Goal: Task Accomplishment & Management: Manage account settings

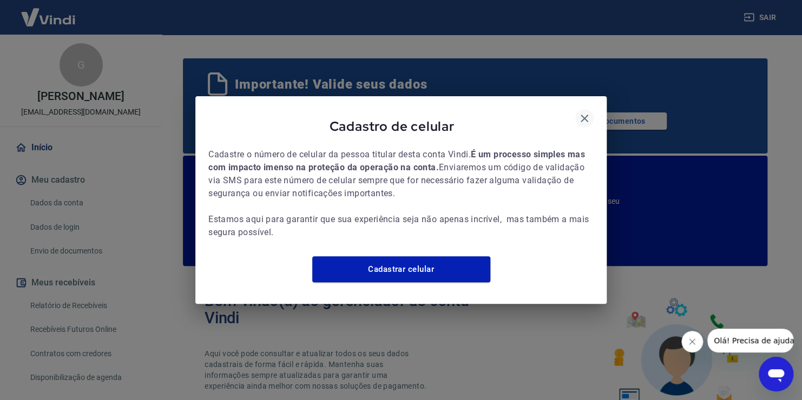
click at [586, 115] on icon "button" at bounding box center [585, 119] width 8 height 8
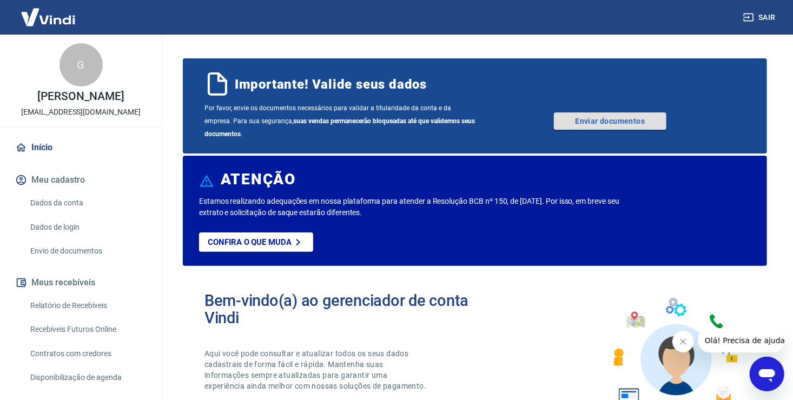
click at [581, 122] on link "Enviar documentos" at bounding box center [610, 121] width 113 height 17
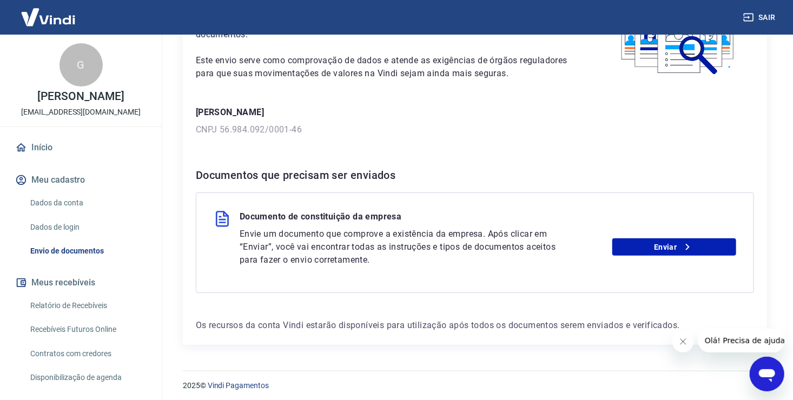
scroll to position [100, 0]
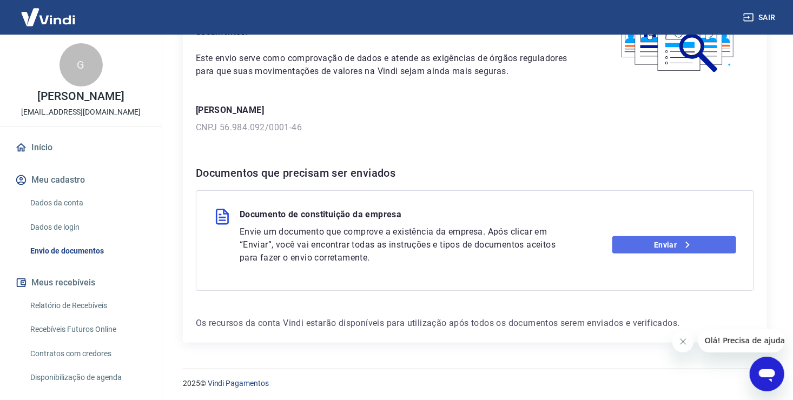
click at [698, 247] on link "Enviar" at bounding box center [675, 244] width 124 height 17
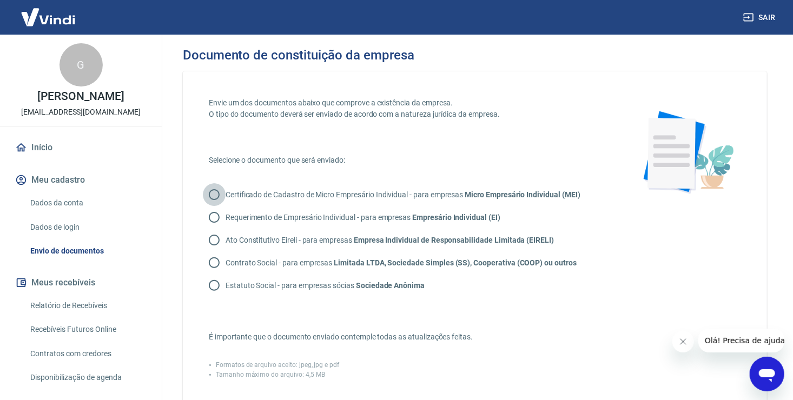
click at [217, 195] on input "Certificado de Cadastro de Micro Empresário Individual - para empresas Micro Em…" at bounding box center [214, 194] width 23 height 23
radio input "true"
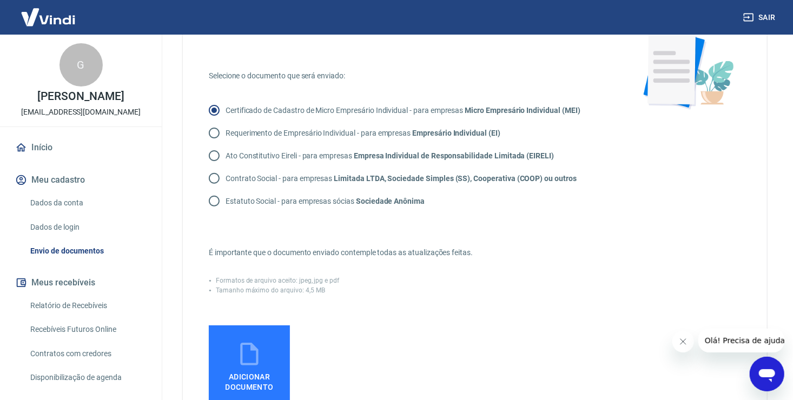
scroll to position [108, 0]
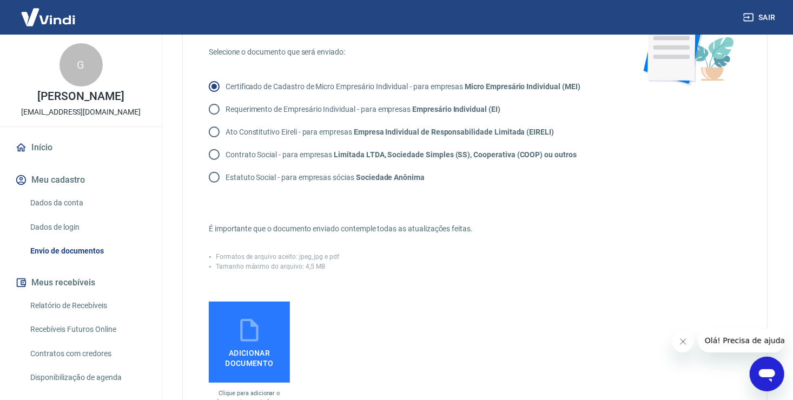
click at [267, 340] on label "Adicionar documento" at bounding box center [249, 342] width 81 height 81
click at [0, 0] on input "Adicionar documento" at bounding box center [0, 0] width 0 height 0
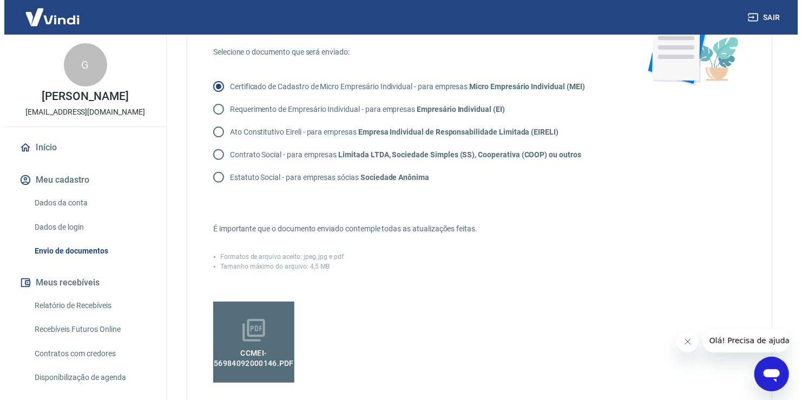
scroll to position [271, 0]
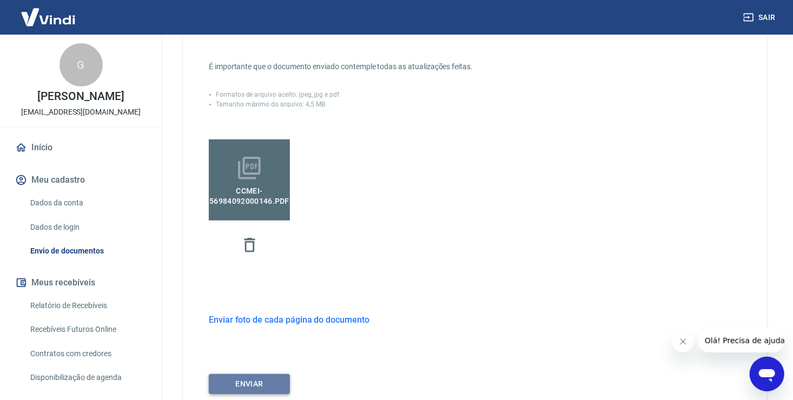
click at [247, 384] on button "ENVIAR" at bounding box center [249, 384] width 81 height 20
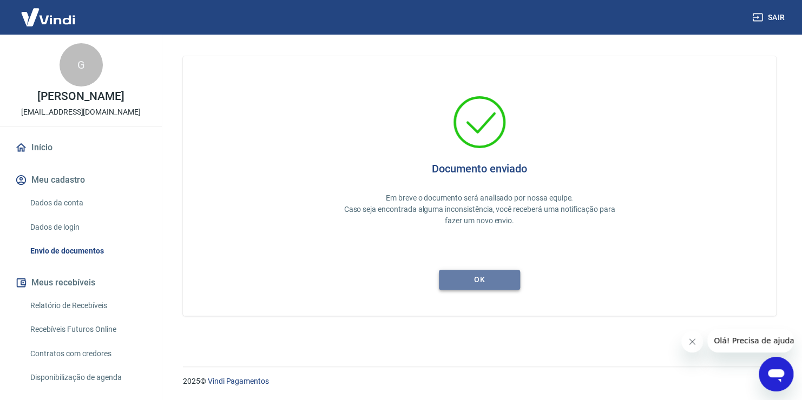
click at [472, 276] on button "ok" at bounding box center [479, 280] width 81 height 20
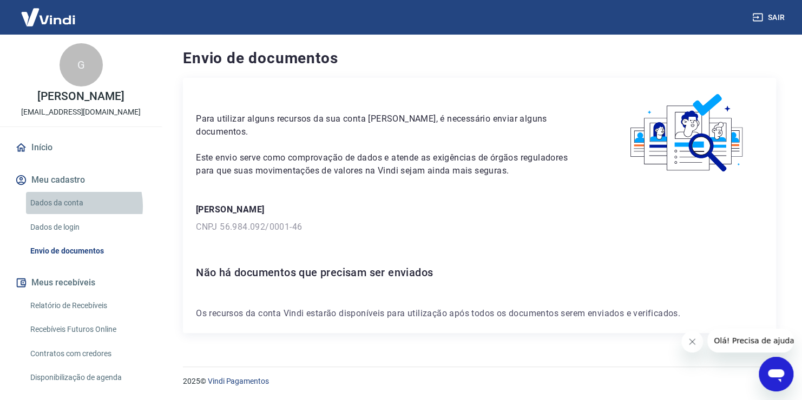
click at [71, 206] on link "Dados da conta" at bounding box center [87, 203] width 123 height 22
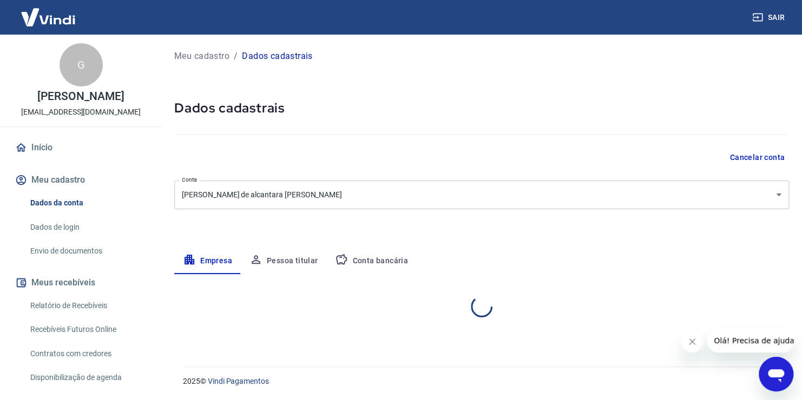
select select "PE"
select select "business"
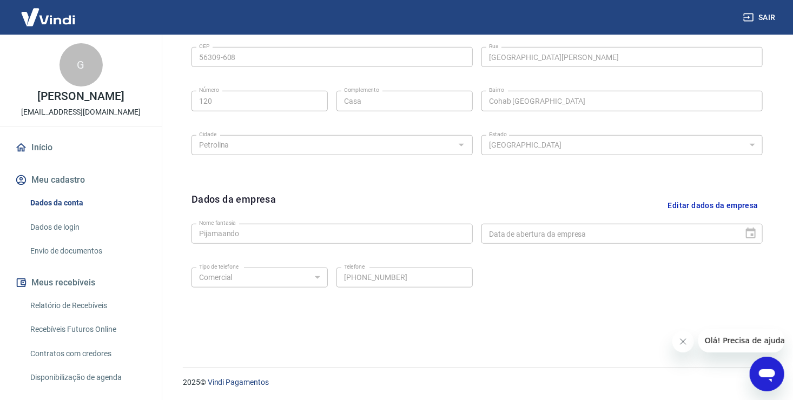
scroll to position [379, 0]
click at [65, 229] on link "Dados de login" at bounding box center [87, 227] width 123 height 22
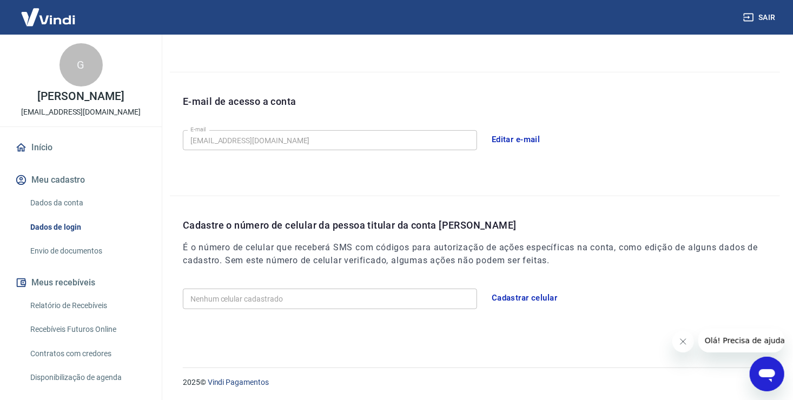
click at [104, 248] on link "Envio de documentos" at bounding box center [87, 251] width 123 height 22
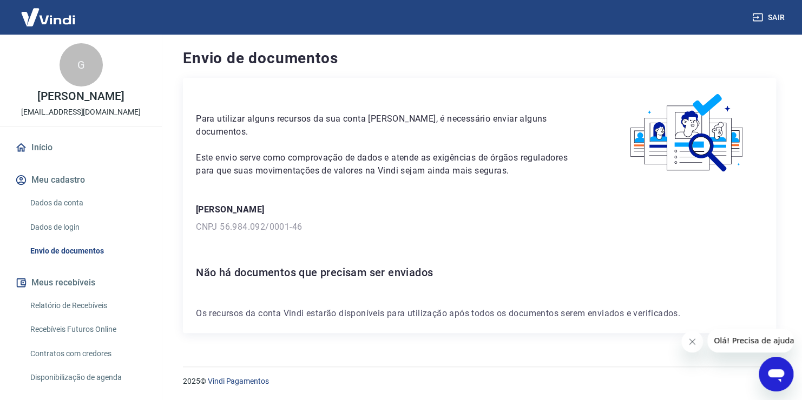
scroll to position [53, 0]
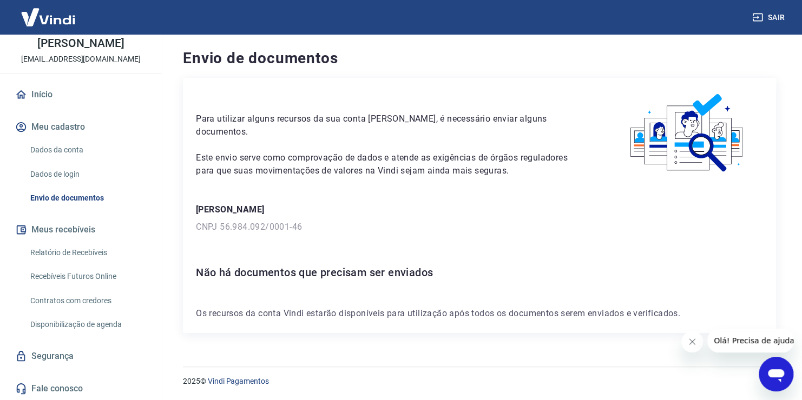
click at [75, 382] on link "Fale conosco" at bounding box center [81, 389] width 136 height 24
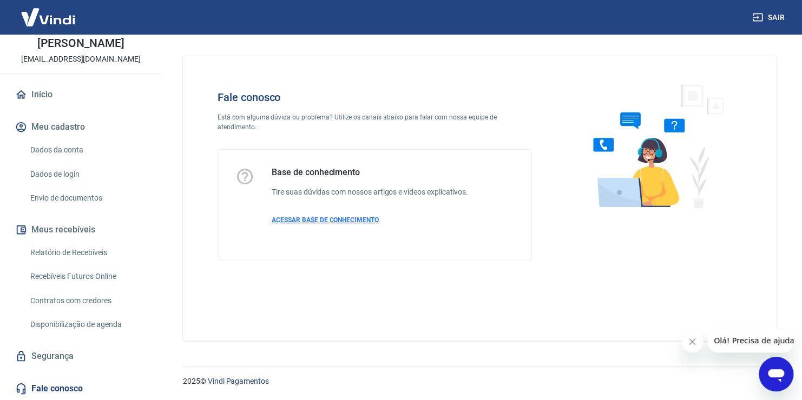
click at [319, 216] on span "ACESSAR BASE DE CONHECIMENTO" at bounding box center [325, 220] width 107 height 8
click at [774, 374] on icon "Abrir janela de mensagens" at bounding box center [776, 376] width 16 height 13
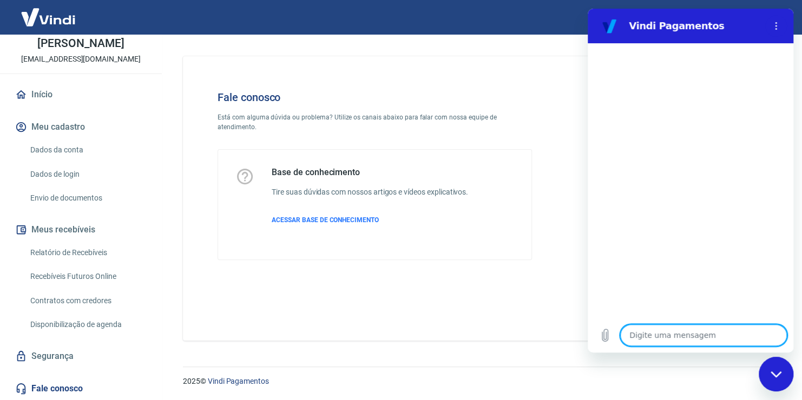
type textarea "o"
type textarea "x"
type textarea "ol"
type textarea "x"
type textarea "olá"
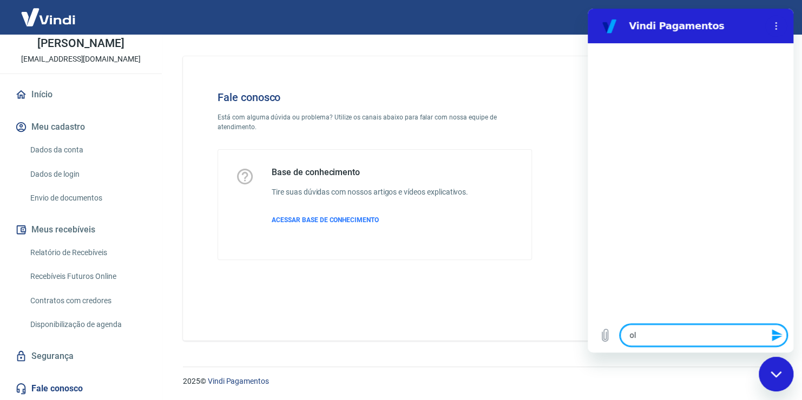
type textarea "x"
type textarea "olá"
type textarea "x"
type textarea "olá c"
type textarea "x"
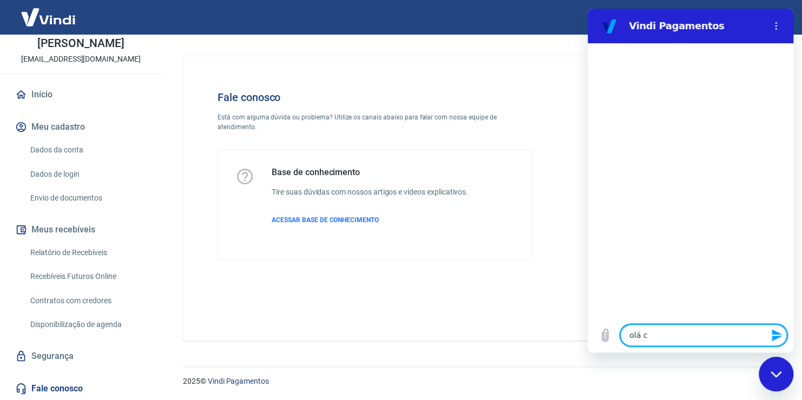
type textarea "olá co"
type textarea "x"
type textarea "olá com"
type textarea "x"
type textarea "olá como"
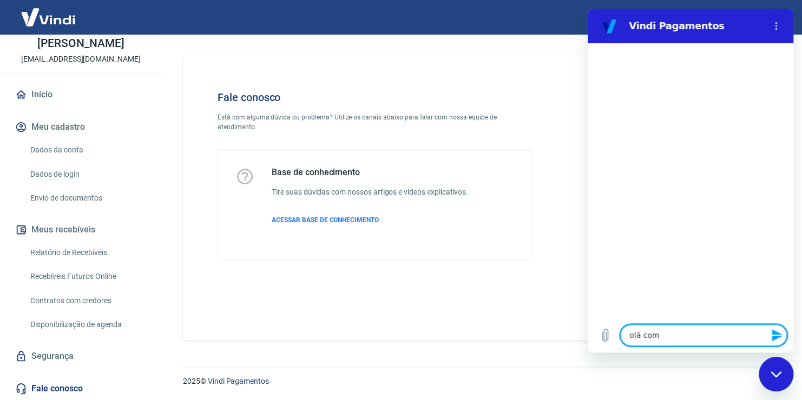
type textarea "x"
type textarea "olá como"
type textarea "x"
type textarea "olá como f"
type textarea "x"
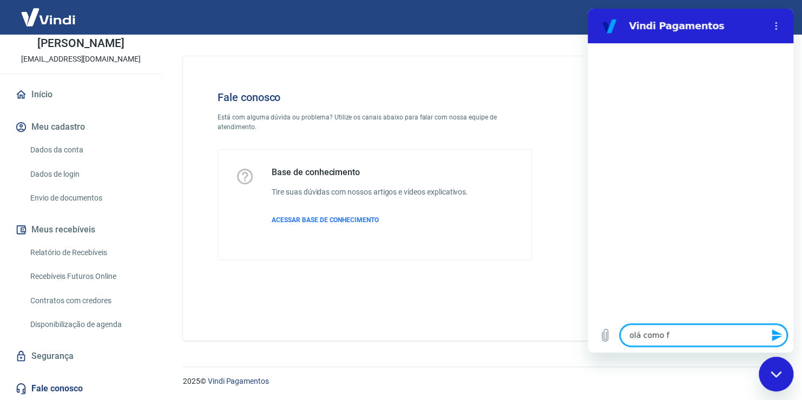
type textarea "olá como fa"
type textarea "x"
type textarea "olá como faç"
type textarea "x"
type textarea "olá como faça"
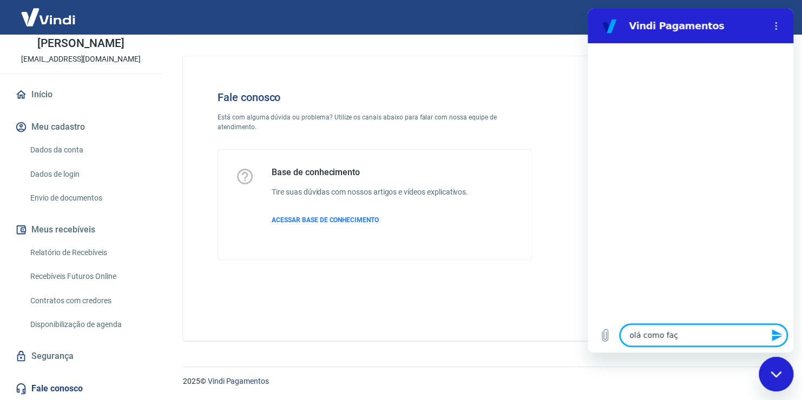
type textarea "x"
type textarea "olá como faç"
type textarea "x"
type textarea "olá como faço"
type textarea "x"
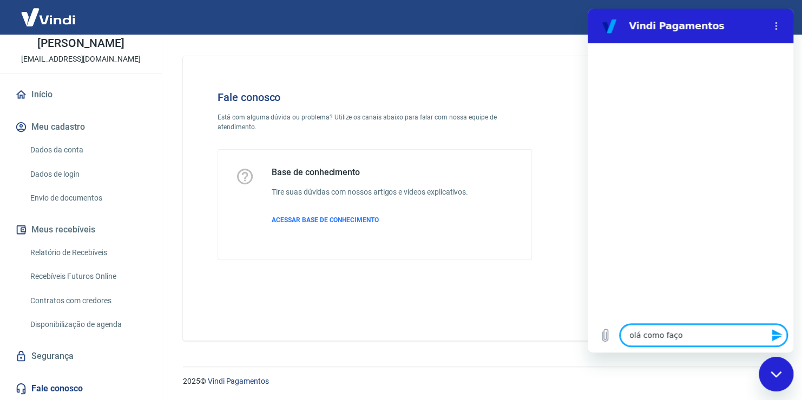
type textarea "olá como faço"
type textarea "x"
type textarea "olá como faço p"
type textarea "x"
type textarea "olá como faço pa"
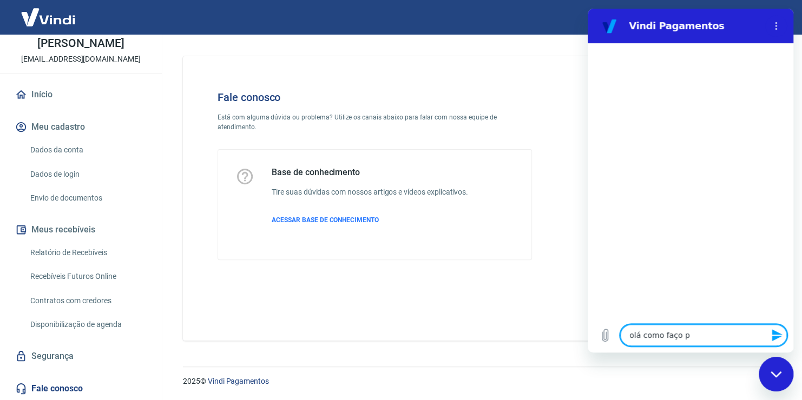
type textarea "x"
type textarea "olá como faço par"
type textarea "x"
type textarea "olá como faço para"
type textarea "x"
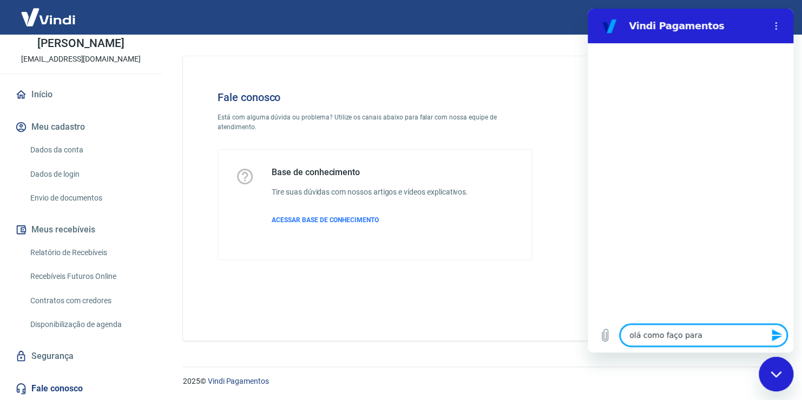
type textarea "olá como faço para"
type textarea "x"
type textarea "olá como faço para s"
type textarea "x"
type textarea "olá como faço para sa"
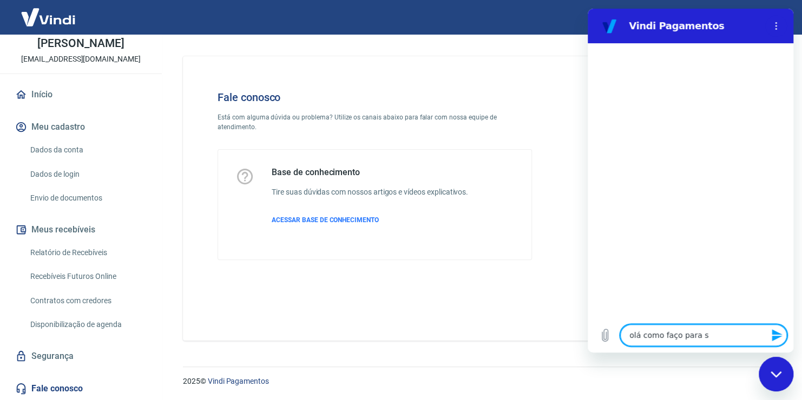
type textarea "x"
type textarea "olá como faço para sab"
type textarea "x"
type textarea "olá como faço para sabe"
type textarea "x"
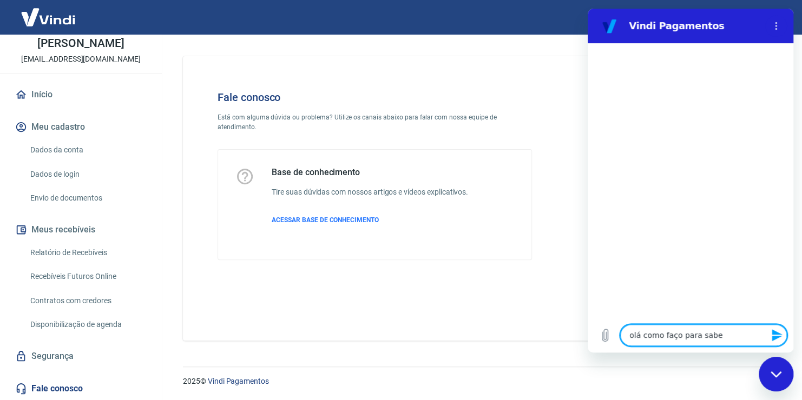
type textarea "olá como faço para saber"
type textarea "x"
type textarea "olá como faço para saber"
type textarea "x"
type textarea "olá como faço para saber m"
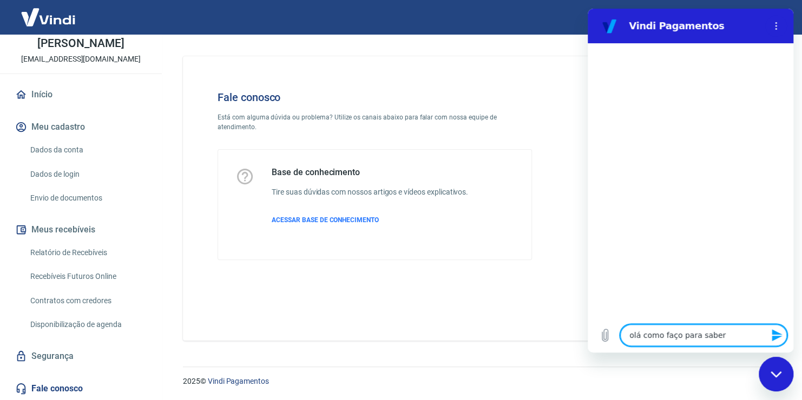
type textarea "x"
type textarea "olá como faço para saber me"
type textarea "x"
type textarea "olá como faço para saber meu"
type textarea "x"
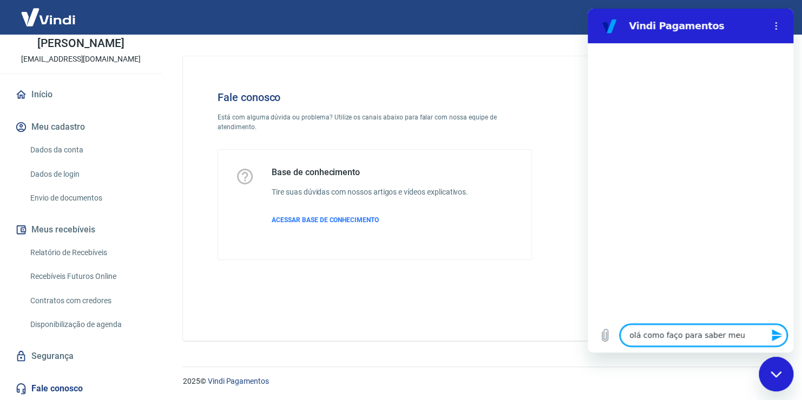
type textarea "olá como faço para saber meu"
type textarea "x"
type textarea "olá como faço para saber meu i"
type textarea "x"
type textarea "olá como faço para saber meu it"
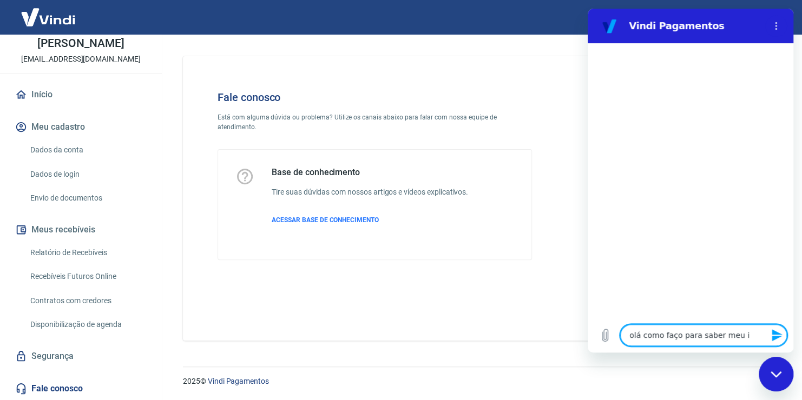
type textarea "x"
type textarea "olá como faço para saber meu ito"
type textarea "x"
type textarea "olá como faço para saber meu itok"
type textarea "x"
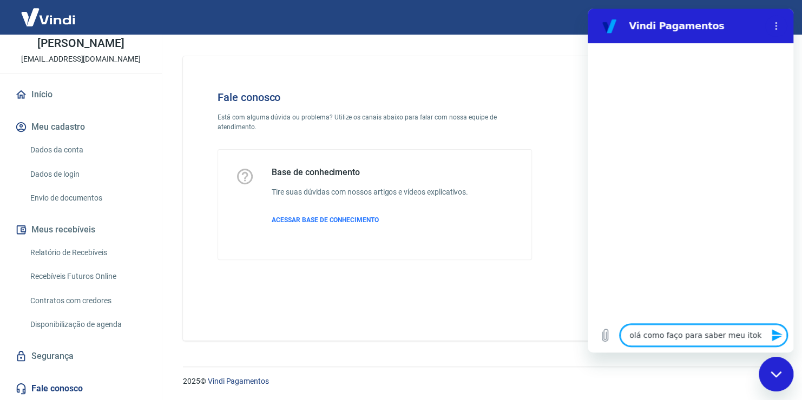
type textarea "olá como faço para saber meu itoke"
type textarea "x"
type textarea "olá como faço para saber meu itoken"
type textarea "x"
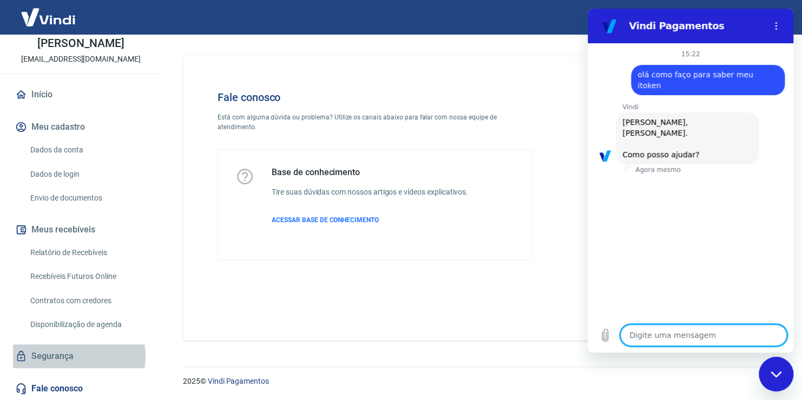
click at [78, 357] on link "Segurança" at bounding box center [81, 357] width 136 height 24
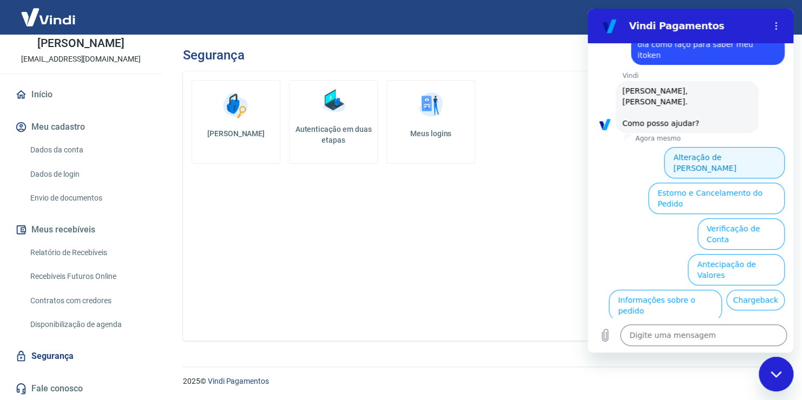
scroll to position [4, 0]
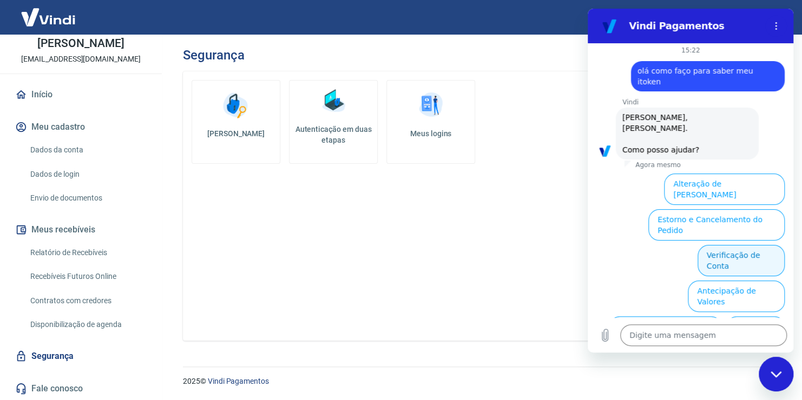
click at [738, 245] on button "Verificação de Conta" at bounding box center [741, 260] width 87 height 31
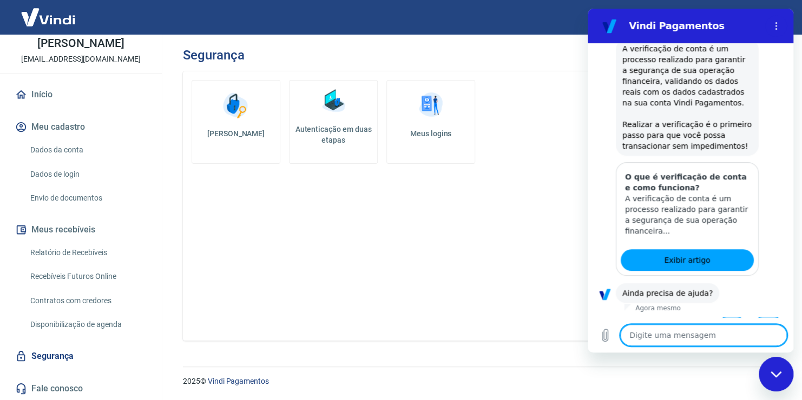
scroll to position [113, 0]
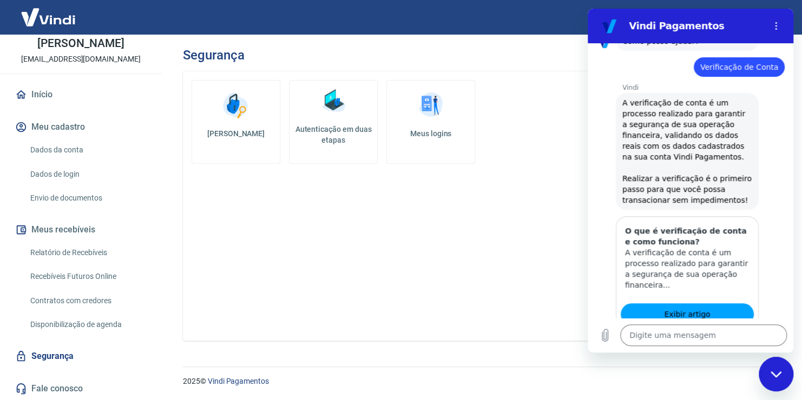
click at [216, 251] on div "Alterar senha Autenticação em duas etapas Meus logins" at bounding box center [479, 205] width 593 height 269
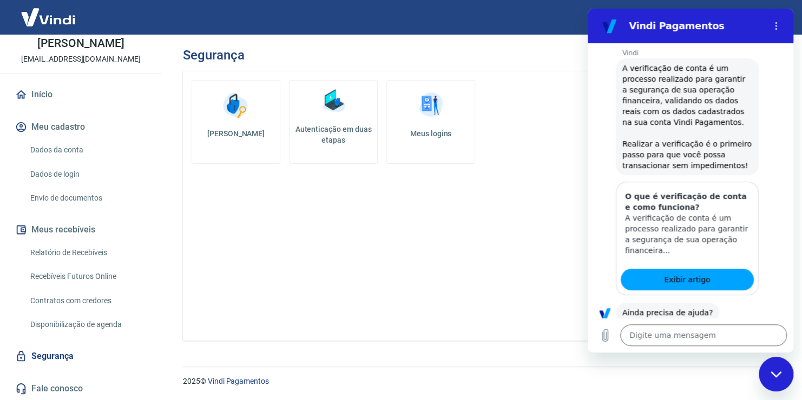
scroll to position [167, 0]
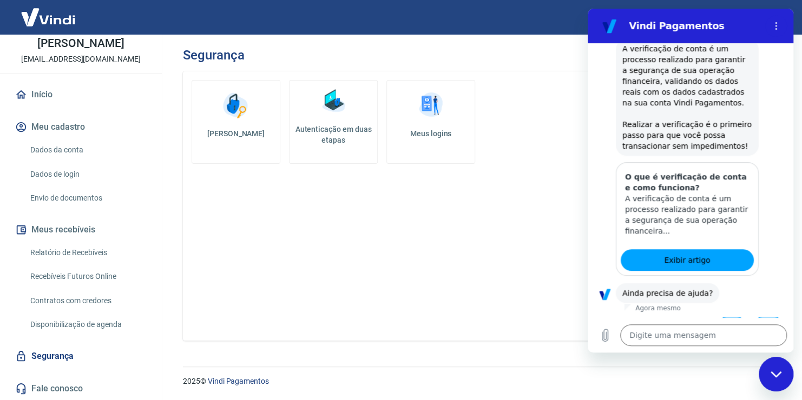
click at [725, 317] on button "Sim" at bounding box center [731, 327] width 31 height 21
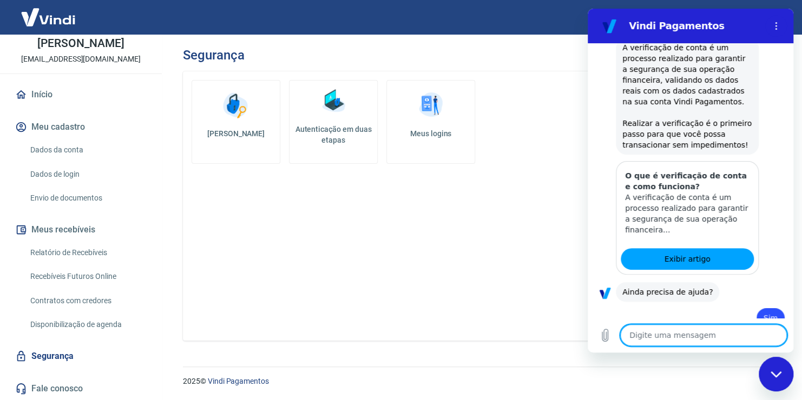
type textarea "x"
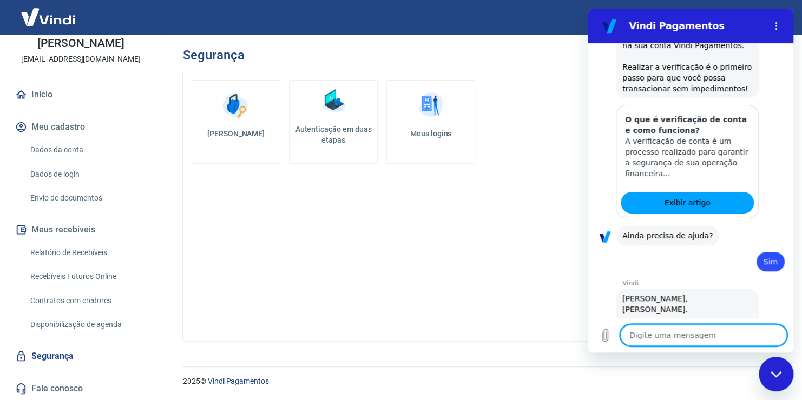
type textarea "q"
type textarea "x"
type textarea "qu"
type textarea "x"
type textarea "que"
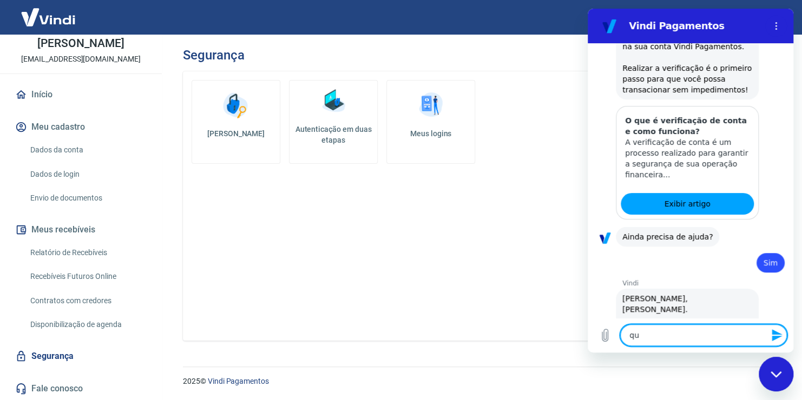
type textarea "x"
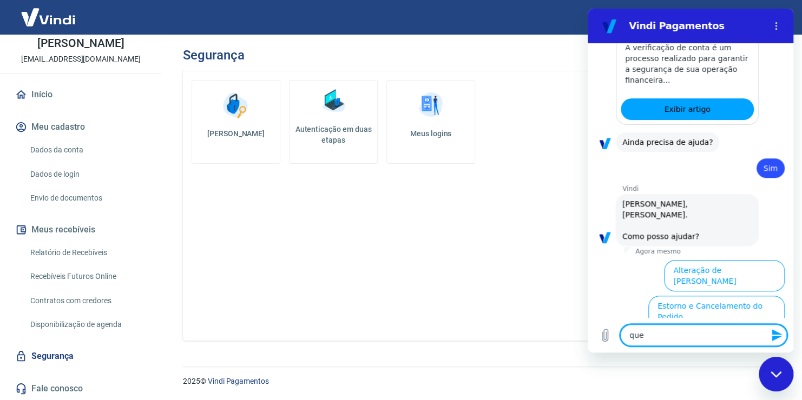
type textarea "quer"
type textarea "x"
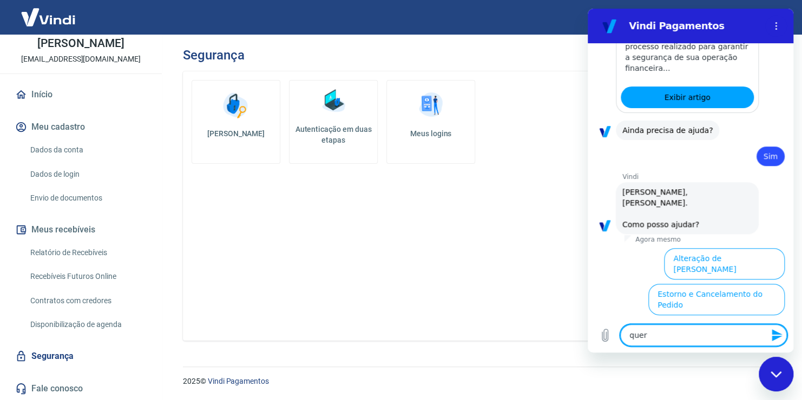
scroll to position [448, 0]
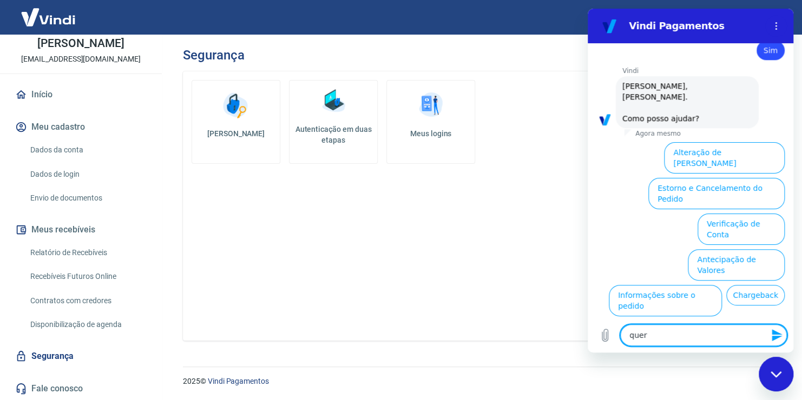
type textarea "quero"
type textarea "x"
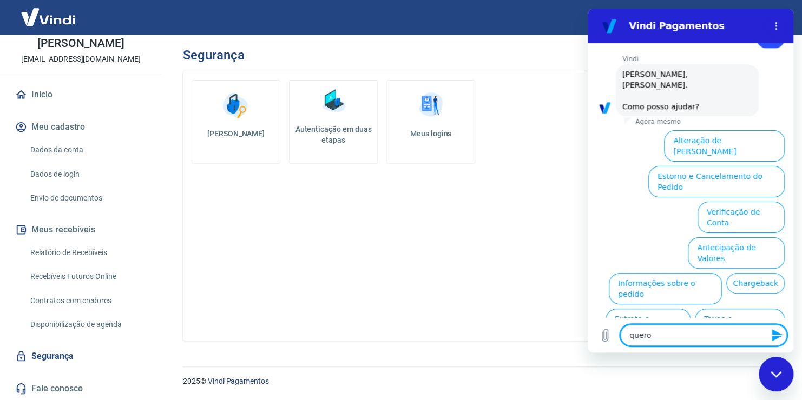
type textarea "quero"
type textarea "x"
type textarea "quero"
click at [746, 202] on button "Verificação de Conta" at bounding box center [741, 217] width 87 height 31
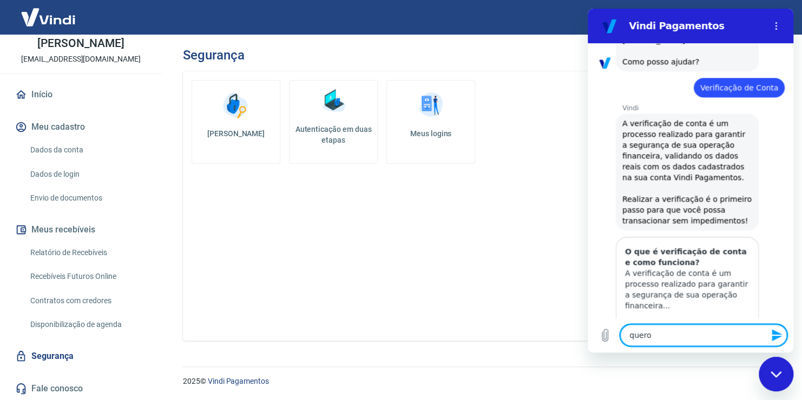
type textarea "x"
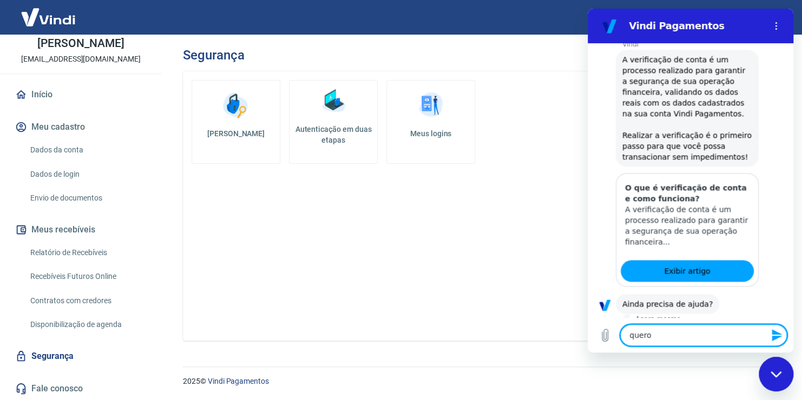
scroll to position [502, 0]
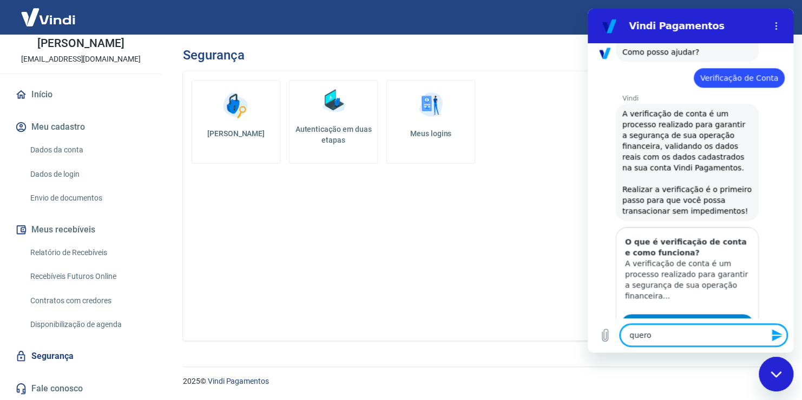
click at [686, 319] on span "Exibir artigo" at bounding box center [687, 325] width 46 height 13
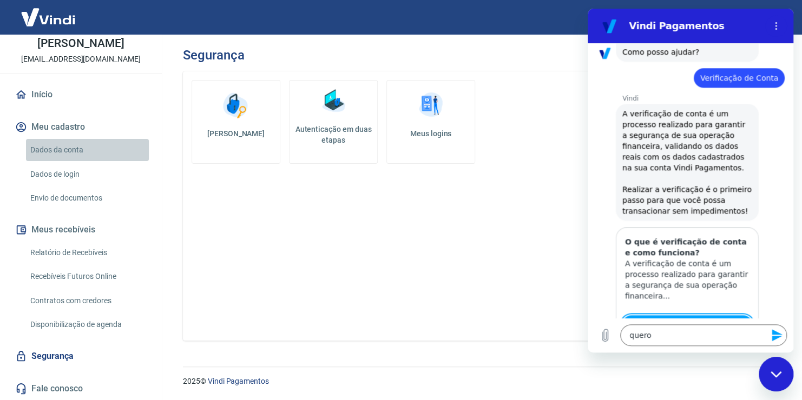
click at [130, 147] on link "Dados da conta" at bounding box center [87, 150] width 123 height 22
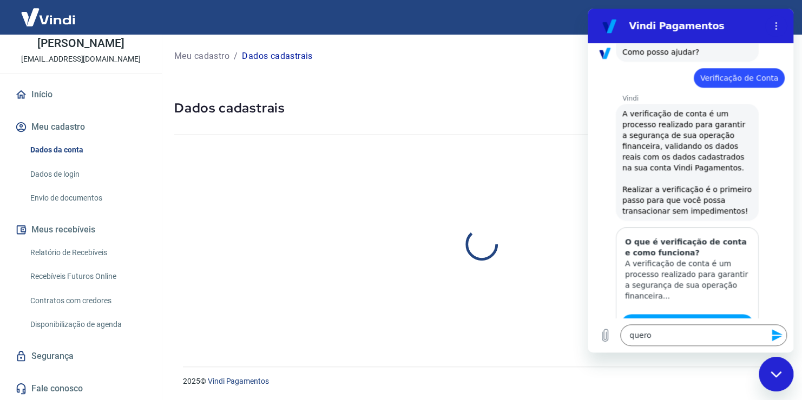
select select "PE"
select select "business"
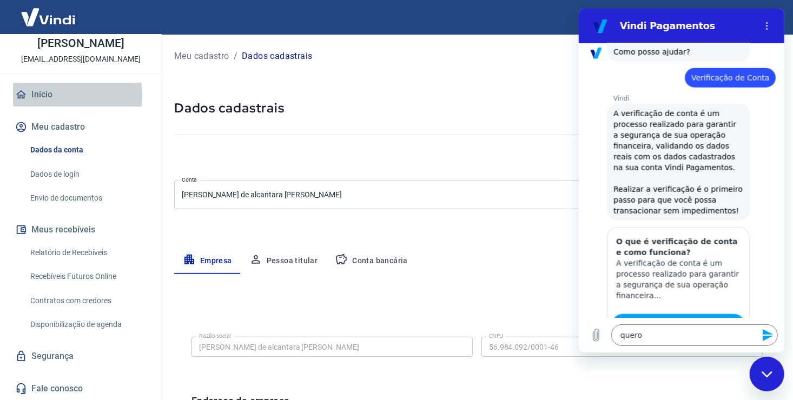
click at [51, 95] on link "Início" at bounding box center [81, 95] width 136 height 24
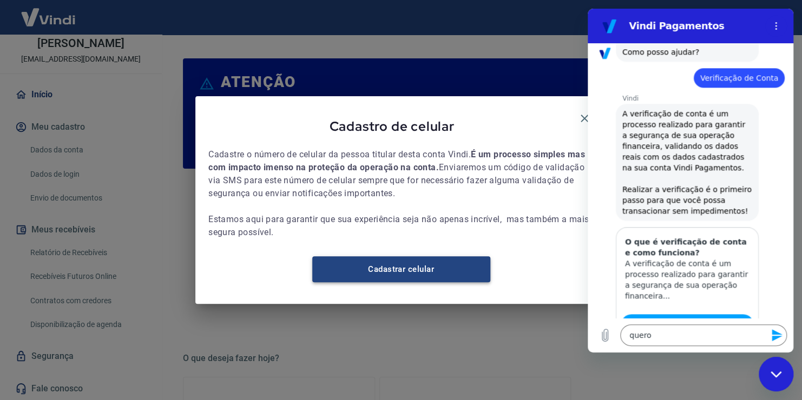
click at [389, 279] on link "Cadastrar celular" at bounding box center [401, 270] width 178 height 26
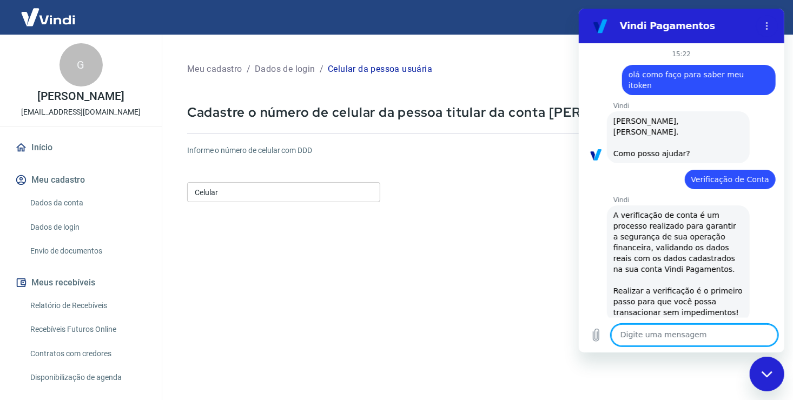
scroll to position [556, 0]
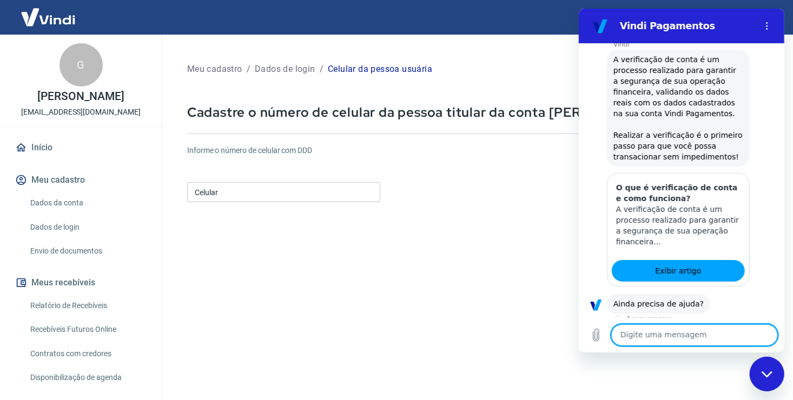
click at [204, 193] on input "Celular" at bounding box center [283, 192] width 193 height 20
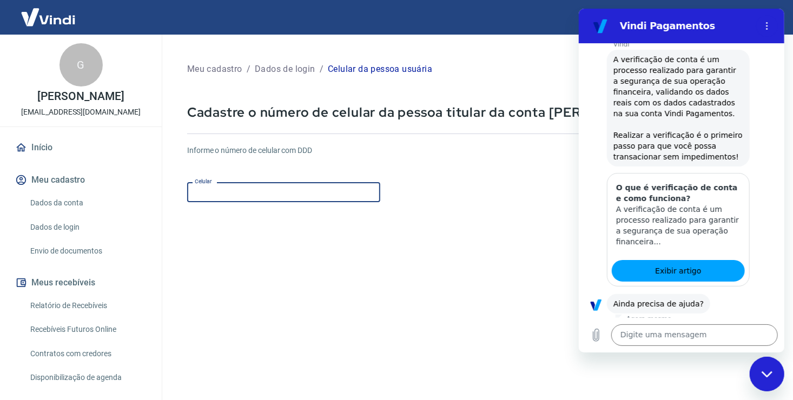
type input "[PHONE_NUMBER]"
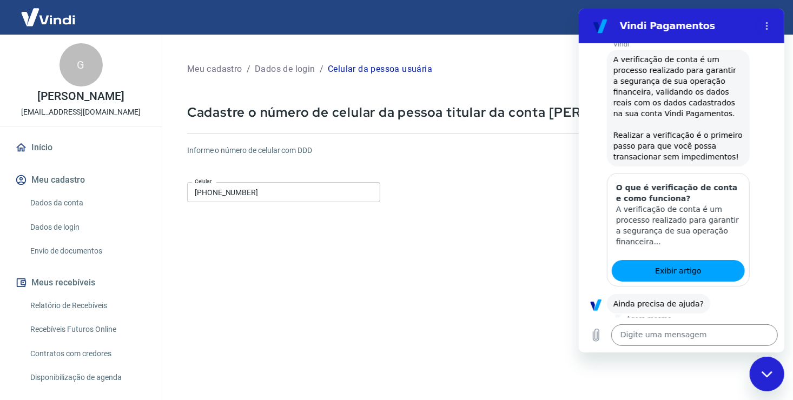
click at [532, 213] on form "Informe o número de celular com DDD Celular [PHONE_NUMBER] Celular Continuar Ca…" at bounding box center [477, 294] width 580 height 317
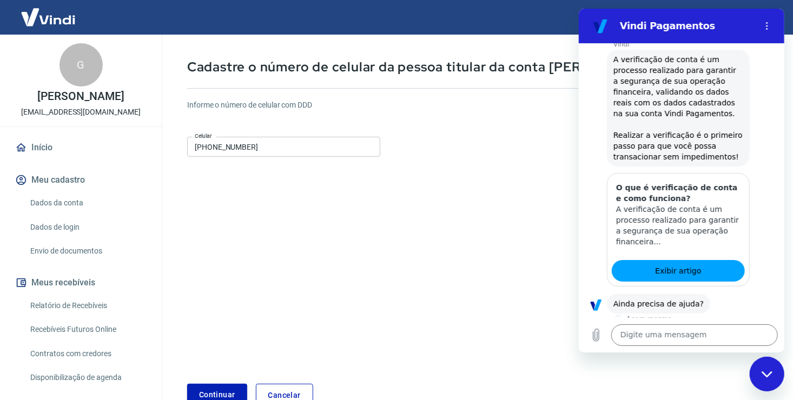
scroll to position [108, 0]
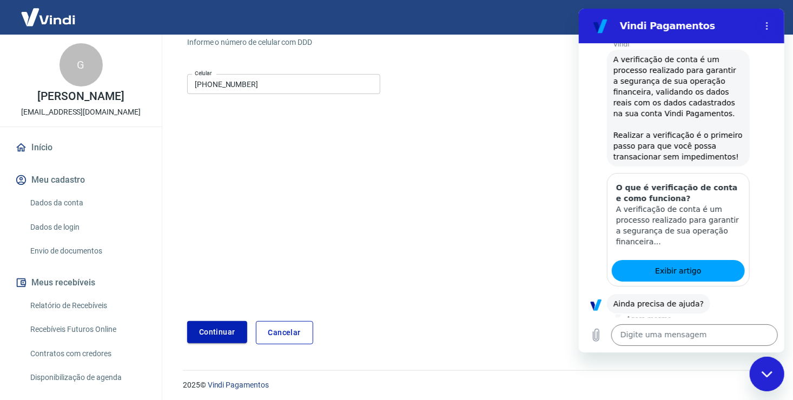
click at [224, 336] on button "Continuar" at bounding box center [217, 332] width 60 height 22
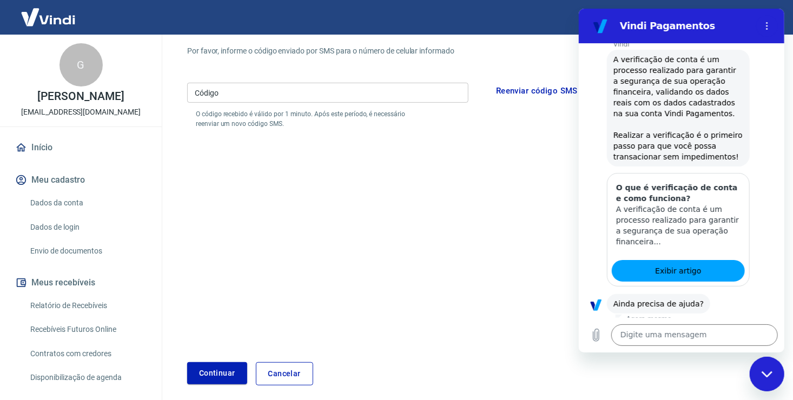
click at [193, 94] on input "Código" at bounding box center [327, 93] width 281 height 20
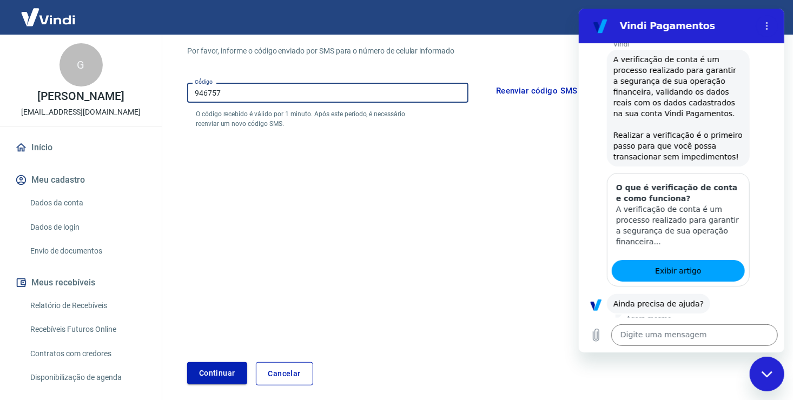
type input "946757"
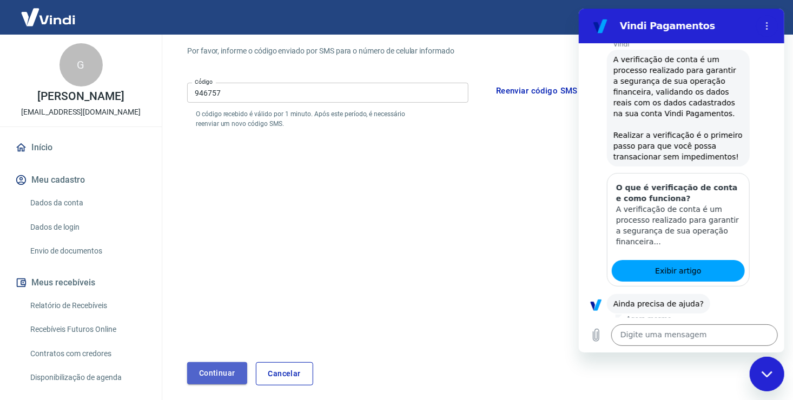
click at [226, 374] on button "Continuar" at bounding box center [217, 374] width 60 height 22
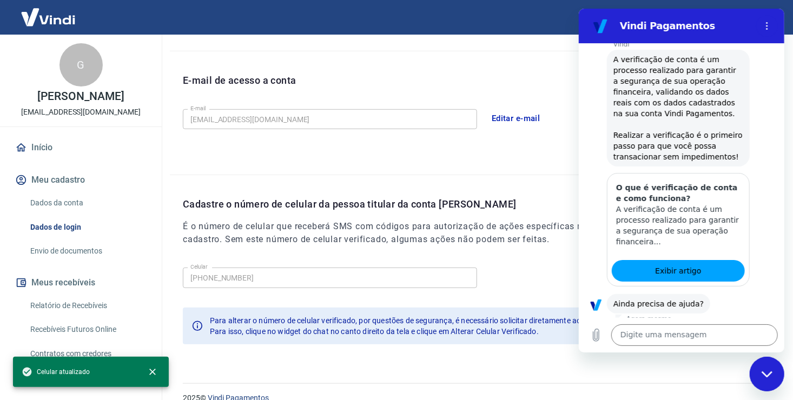
scroll to position [292, 0]
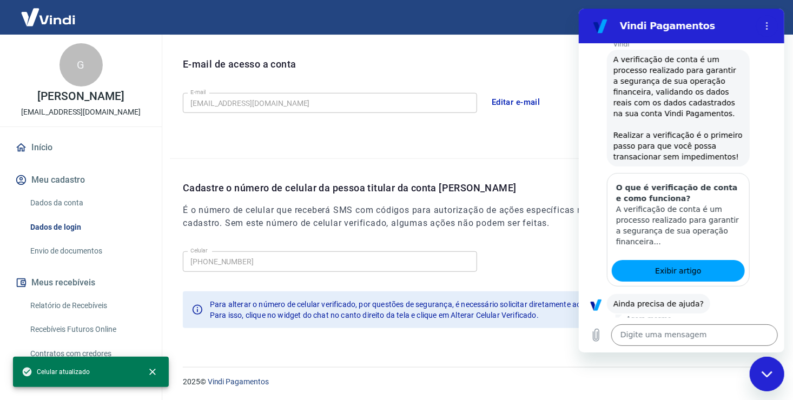
click at [766, 371] on icon "Fechar janela de mensagens" at bounding box center [766, 374] width 11 height 7
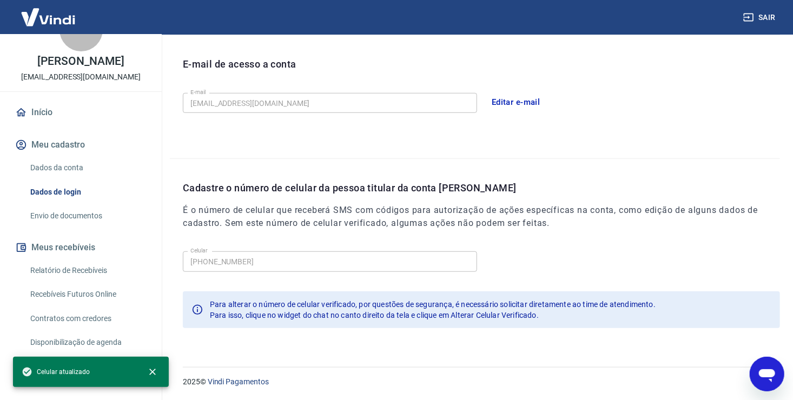
scroll to position [53, 0]
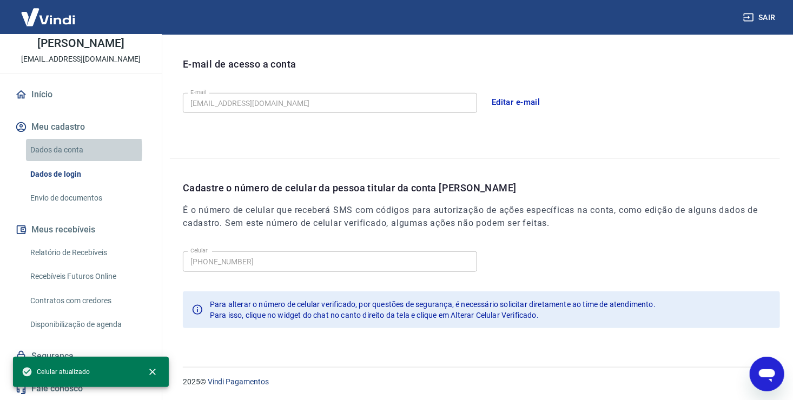
click at [56, 150] on link "Dados da conta" at bounding box center [87, 150] width 123 height 22
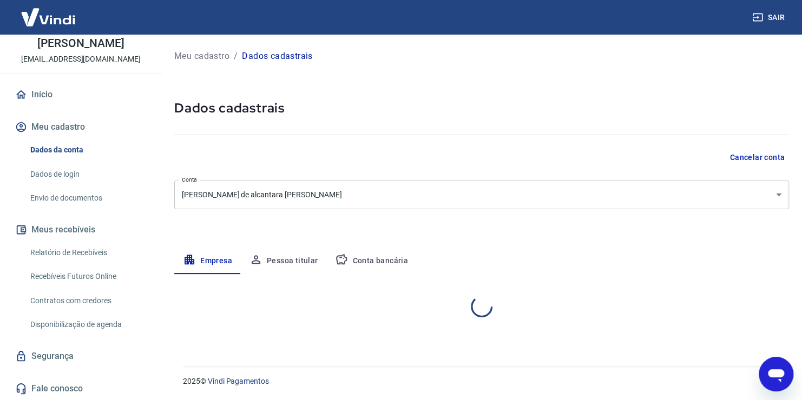
select select "PE"
select select "business"
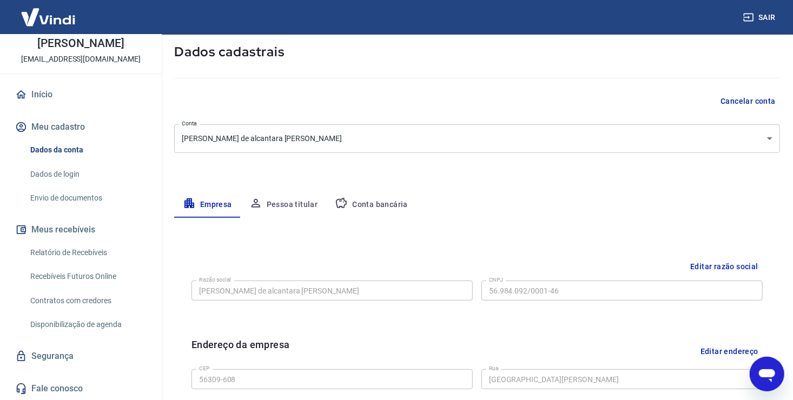
scroll to position [54, 0]
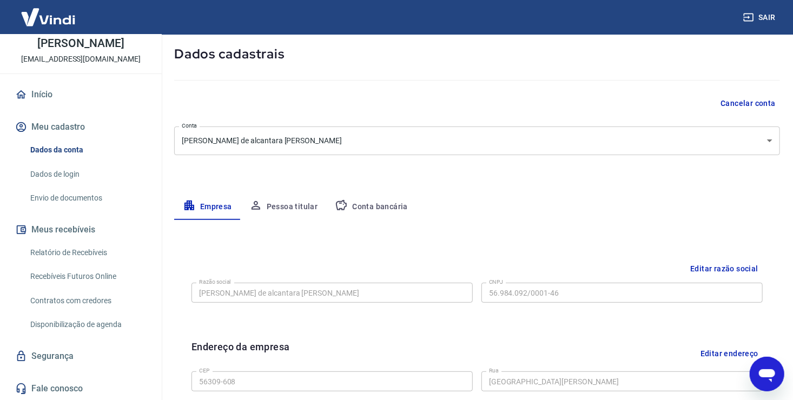
click at [767, 379] on icon "Abrir janela de mensagens" at bounding box center [766, 373] width 19 height 19
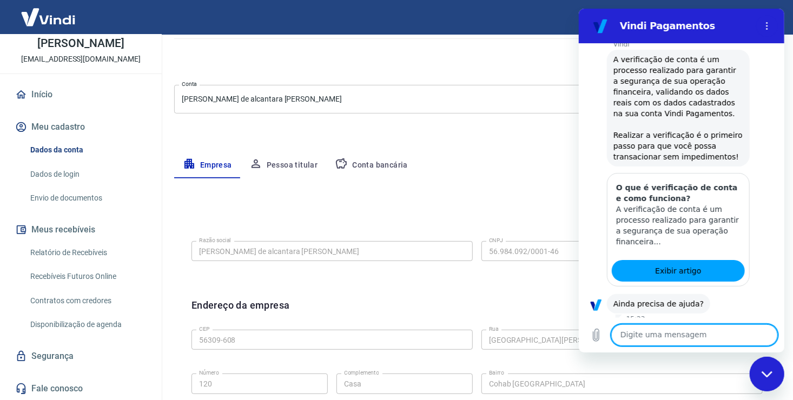
scroll to position [0, 0]
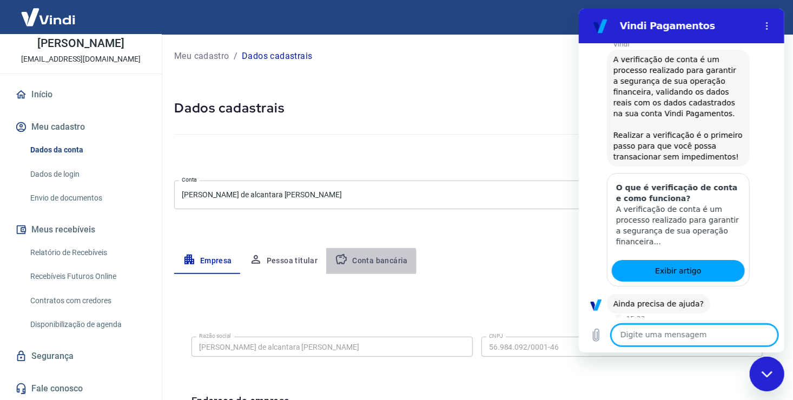
click at [369, 261] on button "Conta bancária" at bounding box center [371, 261] width 90 height 26
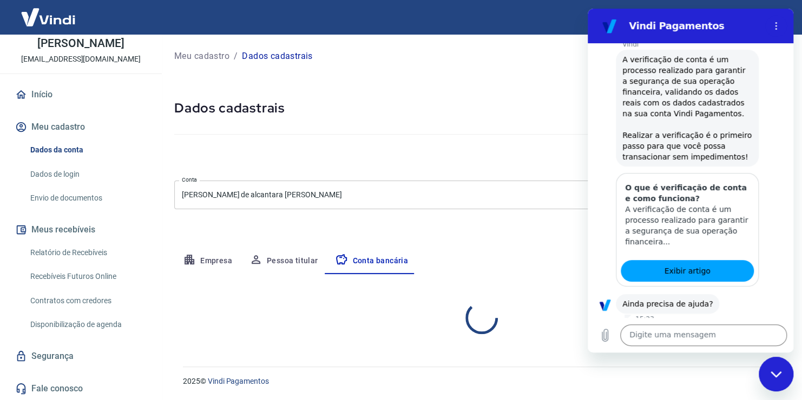
select select "1"
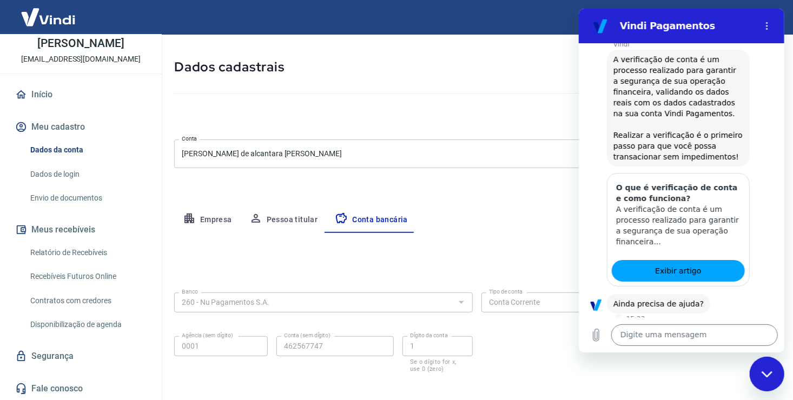
scroll to position [92, 0]
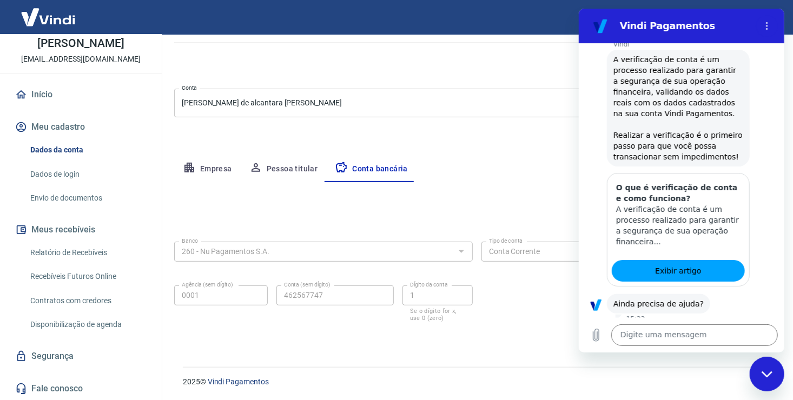
click at [75, 252] on link "Relatório de Recebíveis" at bounding box center [87, 253] width 123 height 22
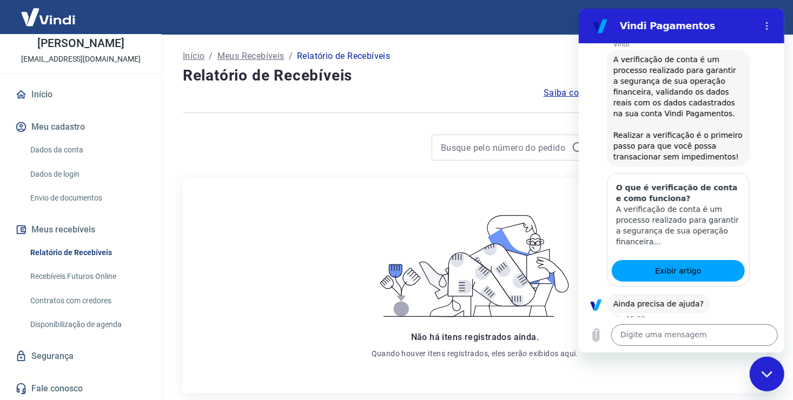
click at [535, 56] on div "Início / Meus Recebíveis / Relatório de Recebíveis" at bounding box center [475, 56] width 584 height 17
click at [32, 95] on link "Início" at bounding box center [81, 95] width 136 height 24
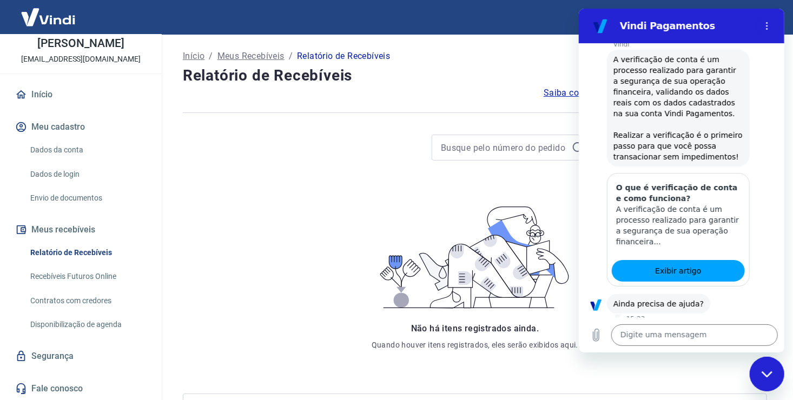
click at [32, 95] on link "Início" at bounding box center [81, 95] width 136 height 24
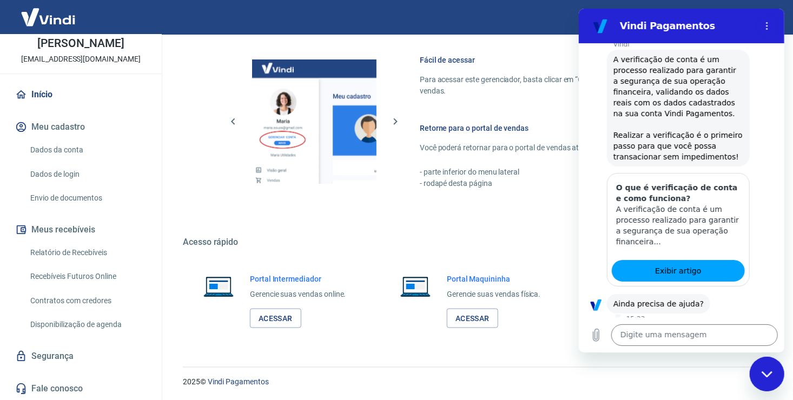
scroll to position [360, 0]
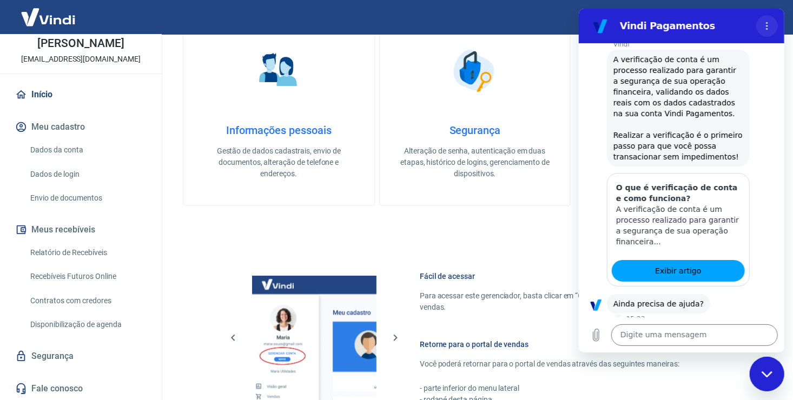
click at [770, 21] on button "Menu de opções" at bounding box center [767, 26] width 22 height 22
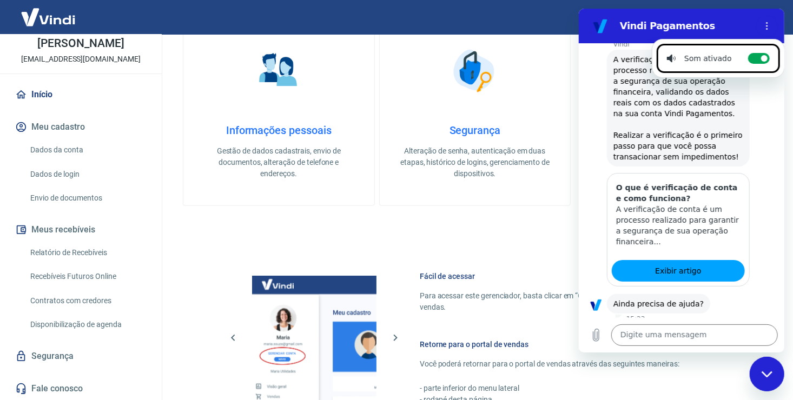
click at [765, 376] on icon "Fechar janela de mensagens" at bounding box center [766, 374] width 11 height 6
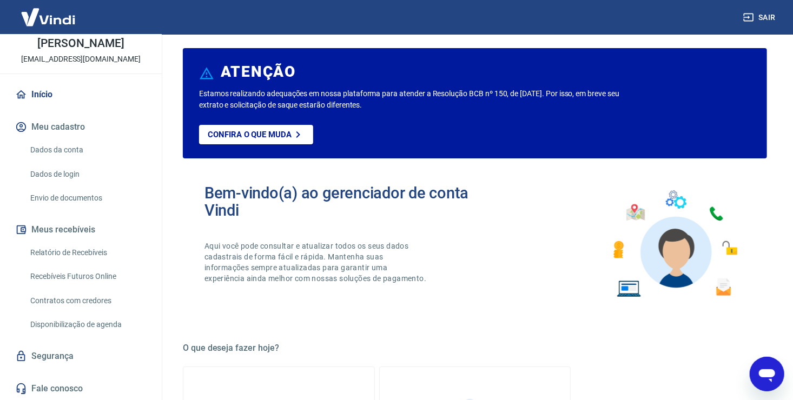
scroll to position [0, 0]
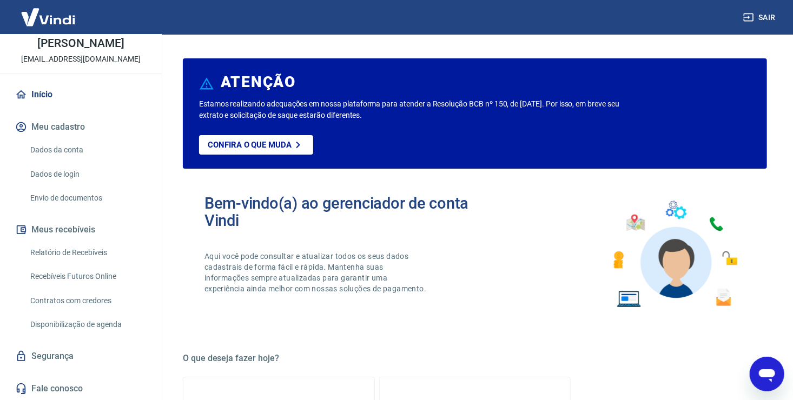
click at [78, 58] on p "[EMAIL_ADDRESS][DOMAIN_NAME]" at bounding box center [81, 59] width 120 height 11
click at [82, 41] on p "[PERSON_NAME]" at bounding box center [80, 43] width 87 height 11
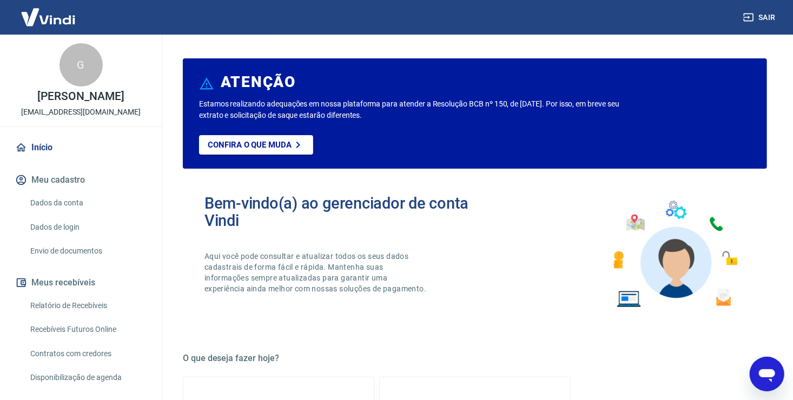
click at [50, 146] on link "Início" at bounding box center [81, 148] width 136 height 24
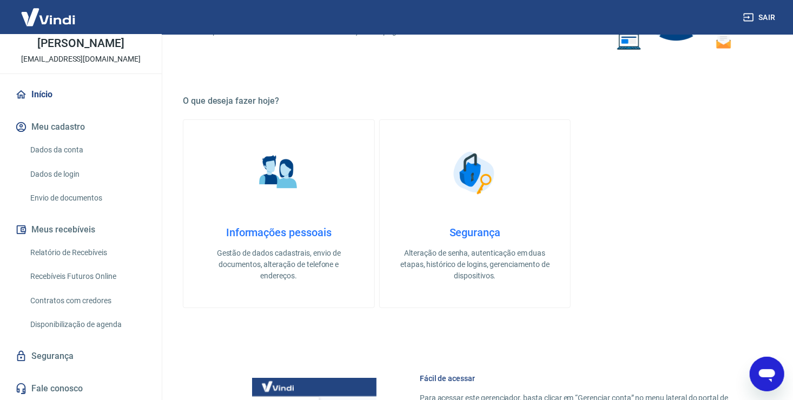
scroll to position [271, 0]
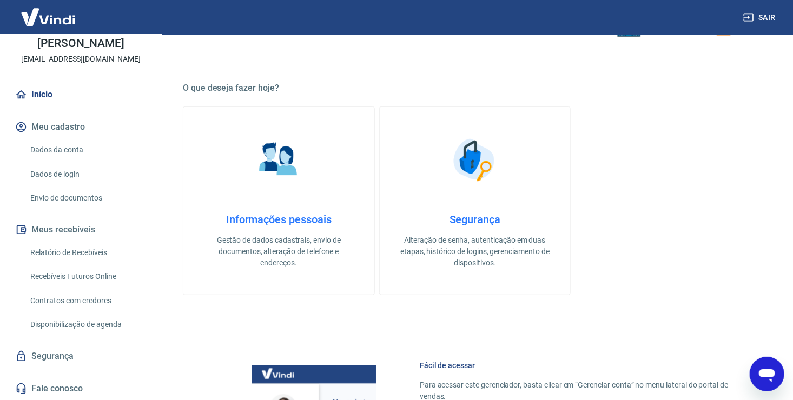
click at [72, 359] on link "Segurança" at bounding box center [81, 357] width 136 height 24
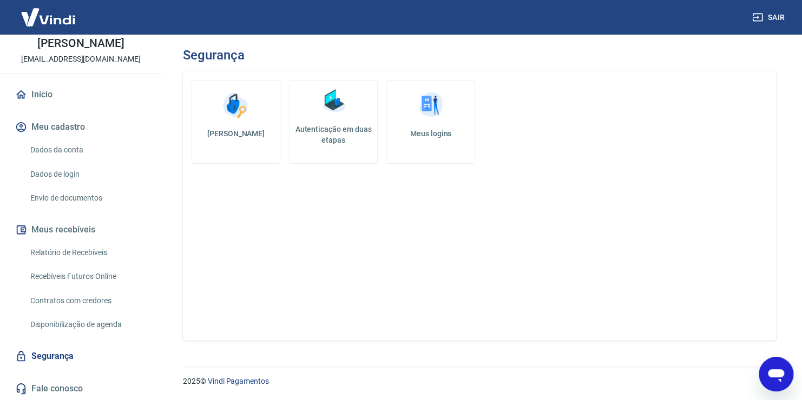
click at [323, 125] on h5 "Autenticação em duas etapas" at bounding box center [333, 135] width 79 height 22
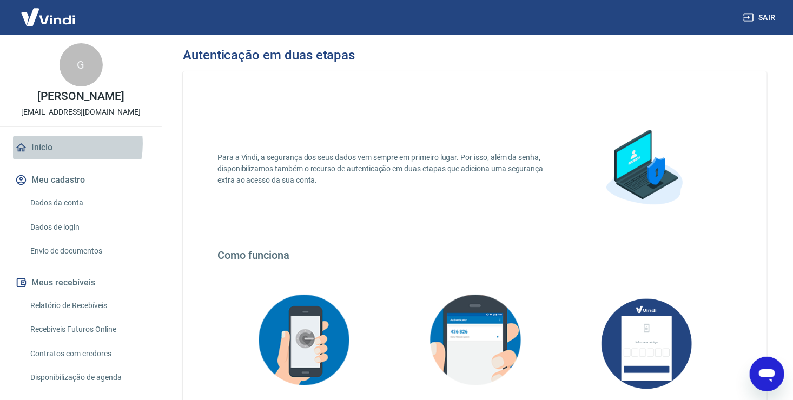
click at [54, 144] on link "Início" at bounding box center [81, 148] width 136 height 24
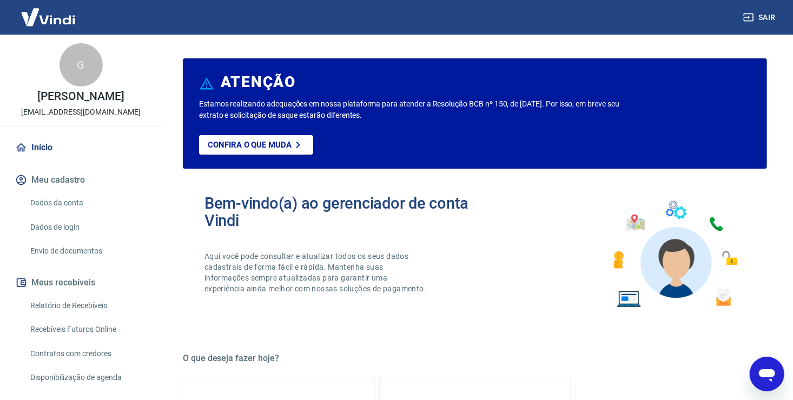
click at [762, 362] on div "Abrir janela de mensagens" at bounding box center [767, 374] width 32 height 32
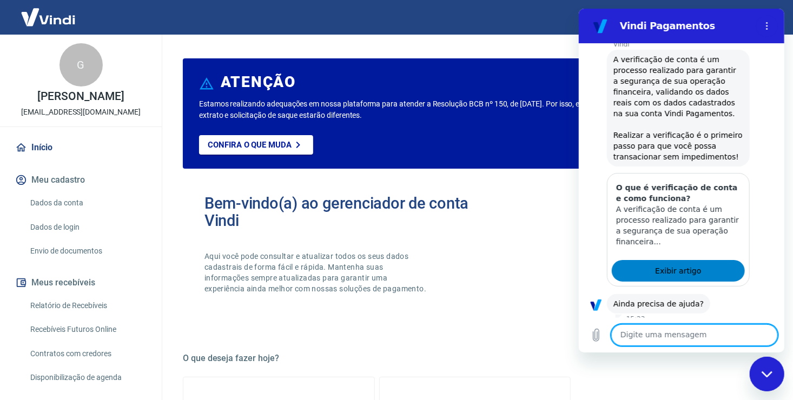
click at [670, 265] on span "Exibir artigo" at bounding box center [678, 271] width 46 height 13
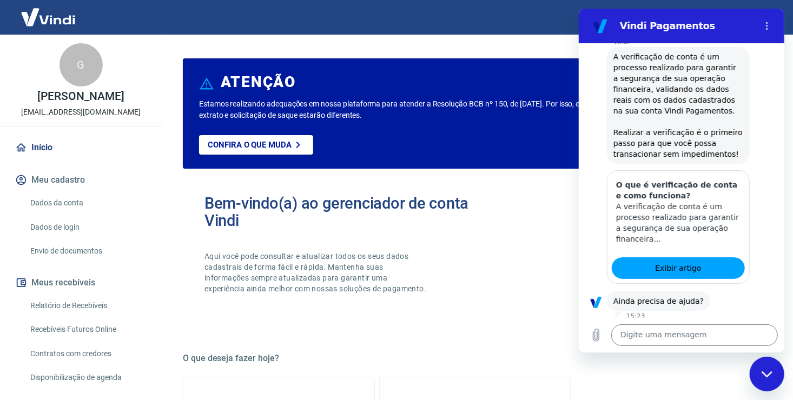
scroll to position [556, 0]
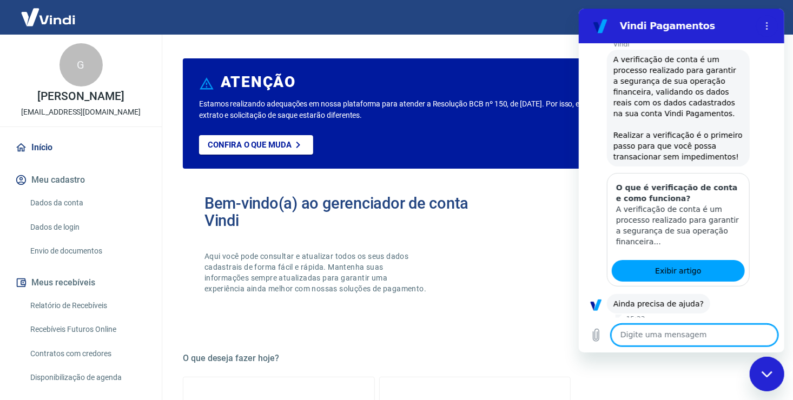
click at [646, 340] on textarea at bounding box center [694, 336] width 167 height 22
type textarea "não estou conseguindo achar"
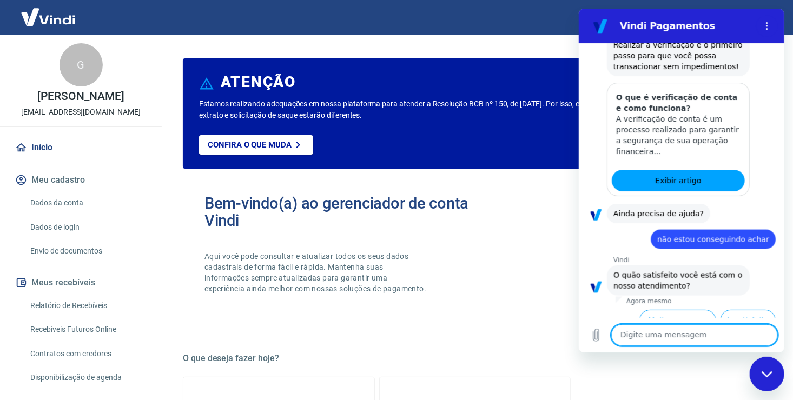
scroll to position [653, 0]
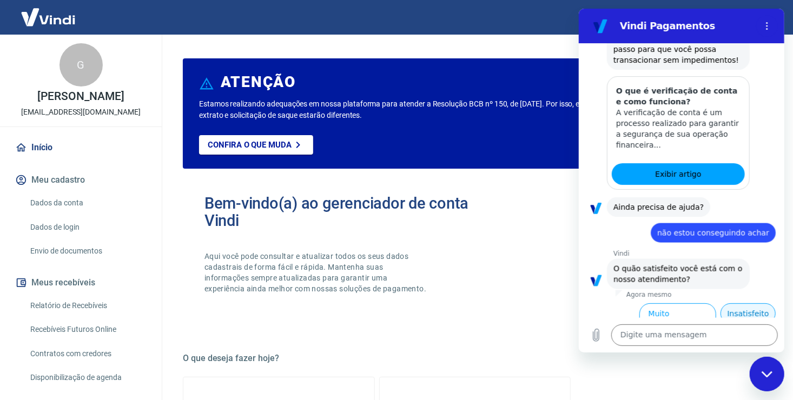
click at [734, 304] on button "Insatisfeito" at bounding box center [747, 314] width 55 height 21
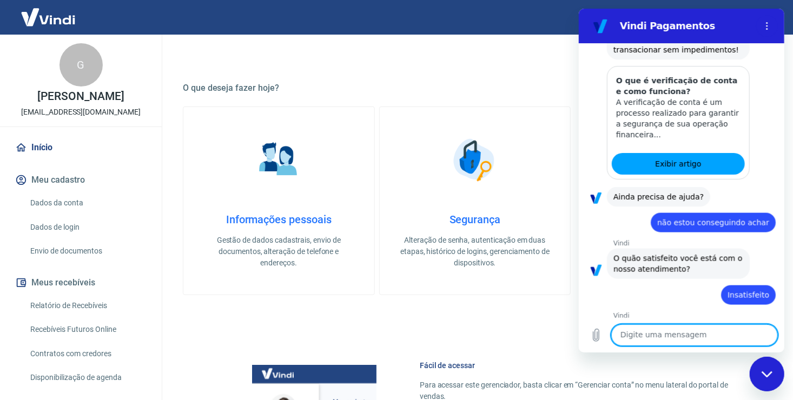
scroll to position [666, 0]
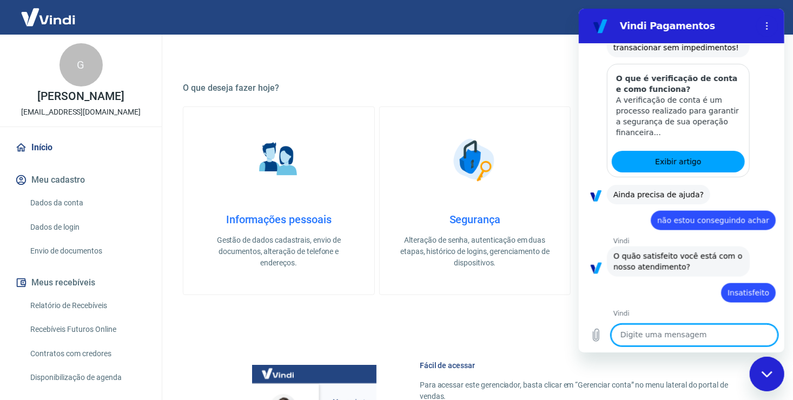
click at [246, 235] on p "Gestão de dados cadastrais, envio de documentos, alteração de telefone e endere…" at bounding box center [279, 252] width 156 height 34
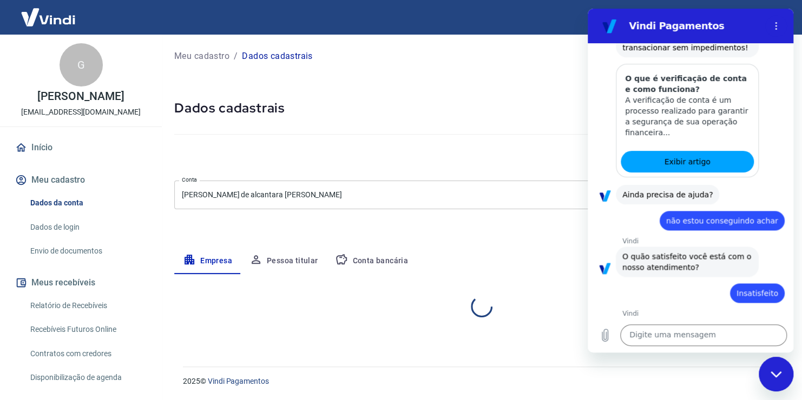
select select "PE"
select select "business"
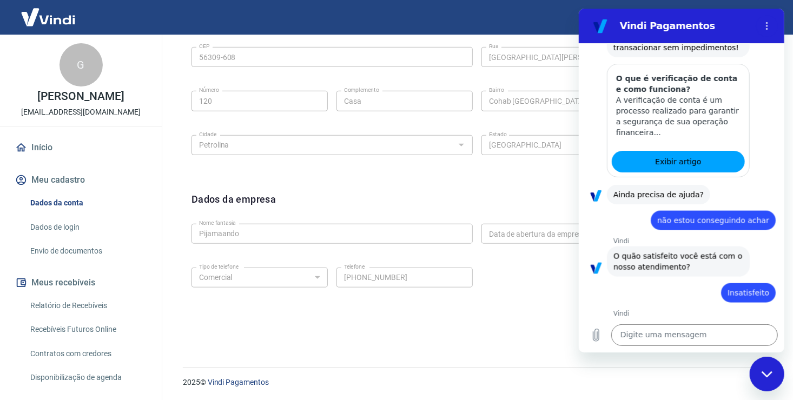
scroll to position [379, 0]
click at [765, 369] on div "Fechar janela de mensagens" at bounding box center [767, 374] width 32 height 32
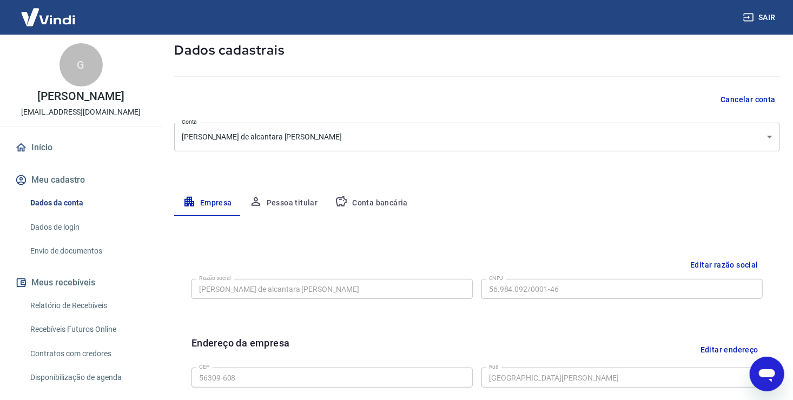
scroll to position [0, 0]
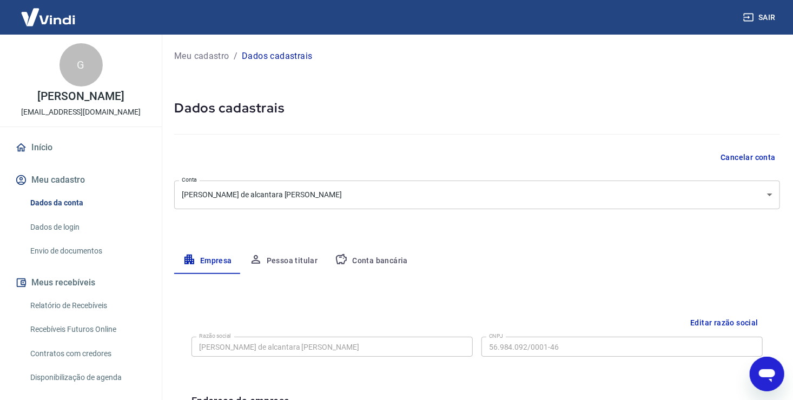
click at [296, 259] on button "Pessoa titular" at bounding box center [284, 261] width 86 height 26
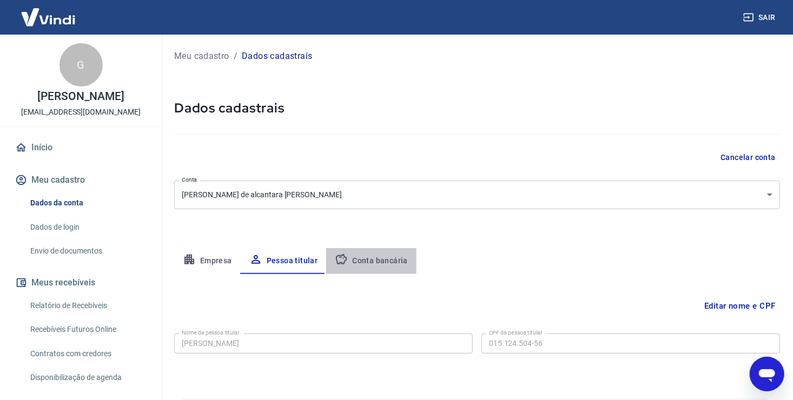
click at [365, 258] on button "Conta bancária" at bounding box center [371, 261] width 90 height 26
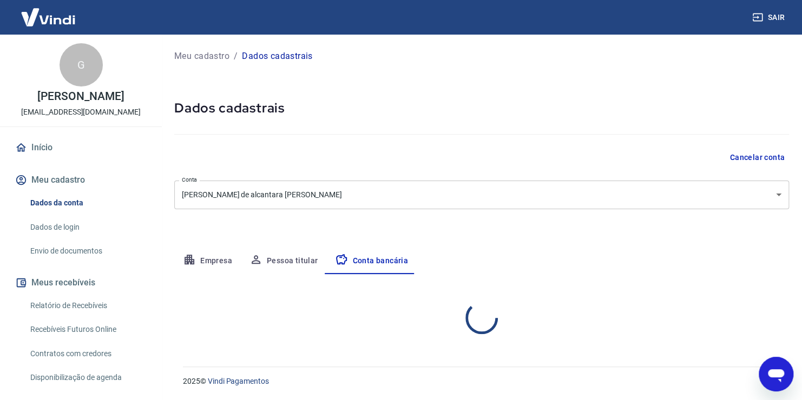
select select "1"
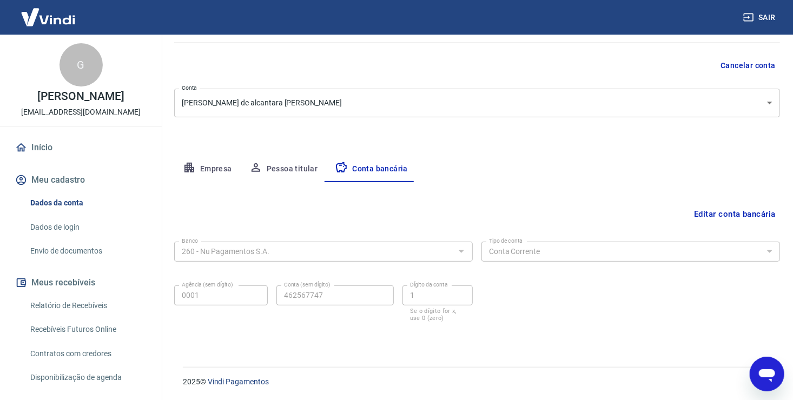
scroll to position [53, 0]
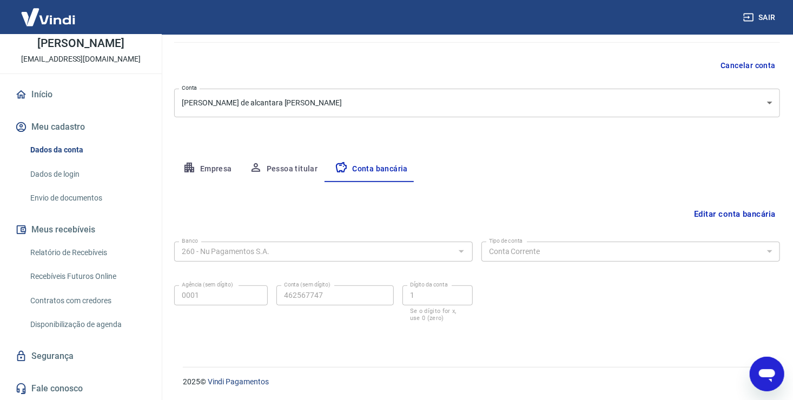
click at [84, 298] on link "Contratos com credores" at bounding box center [87, 301] width 123 height 22
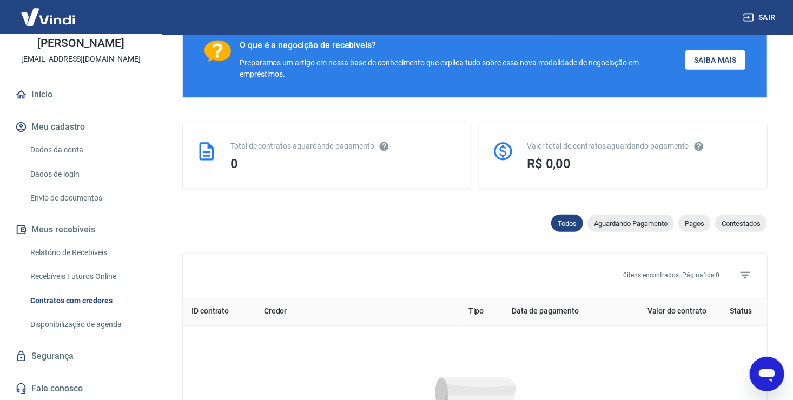
scroll to position [374, 0]
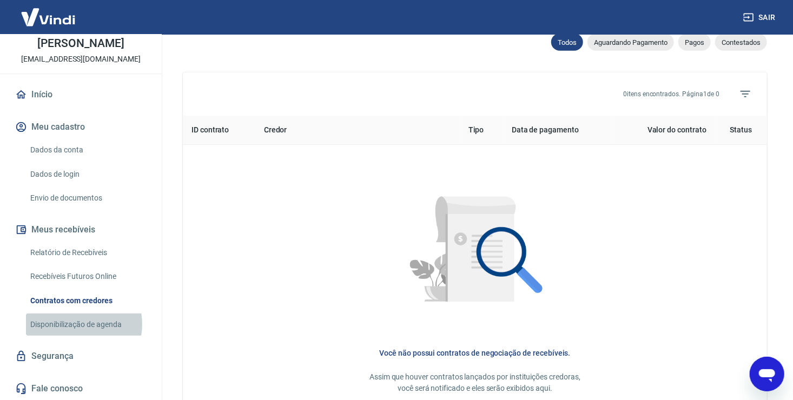
click at [77, 324] on link "Disponibilização de agenda" at bounding box center [87, 325] width 123 height 22
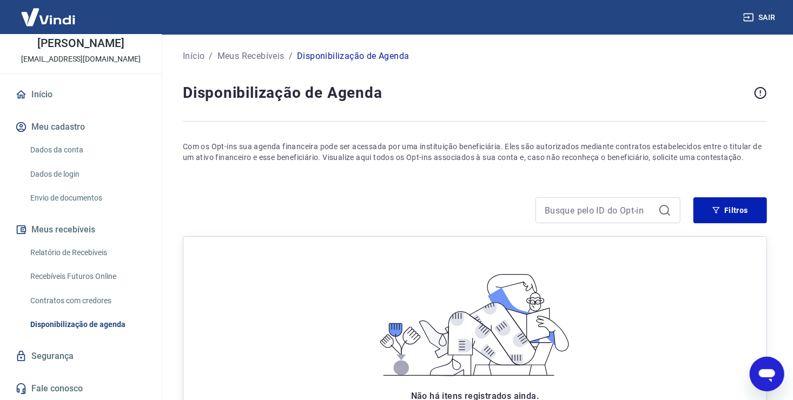
scroll to position [121, 0]
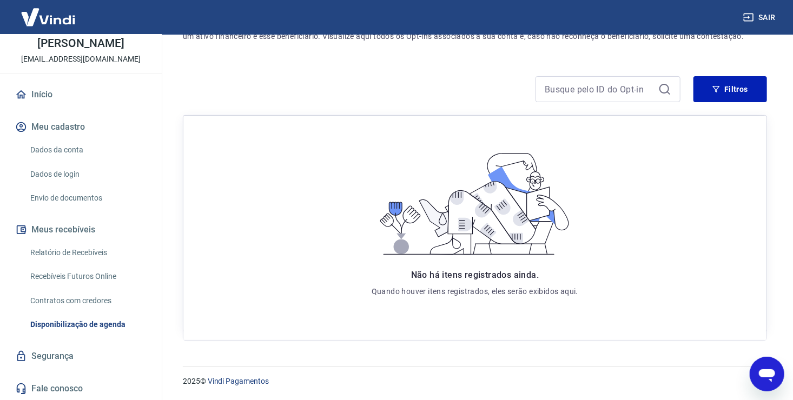
click at [59, 353] on link "Segurança" at bounding box center [81, 357] width 136 height 24
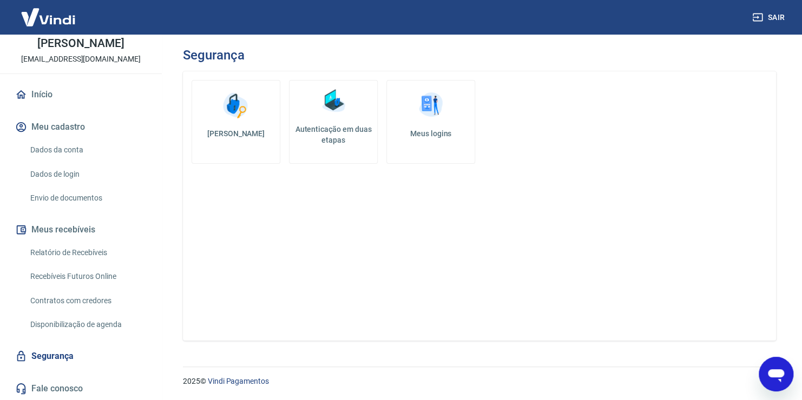
click at [413, 126] on link "Meus logins" at bounding box center [430, 122] width 89 height 84
click at [340, 133] on h5 "Autenticação em duas etapas" at bounding box center [333, 135] width 79 height 22
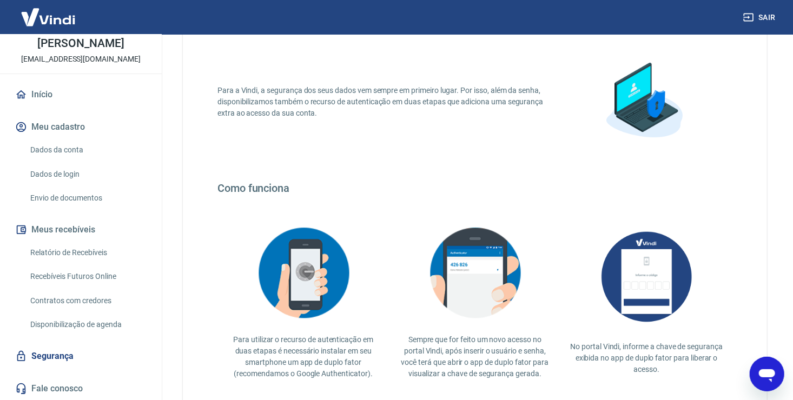
scroll to position [162, 0]
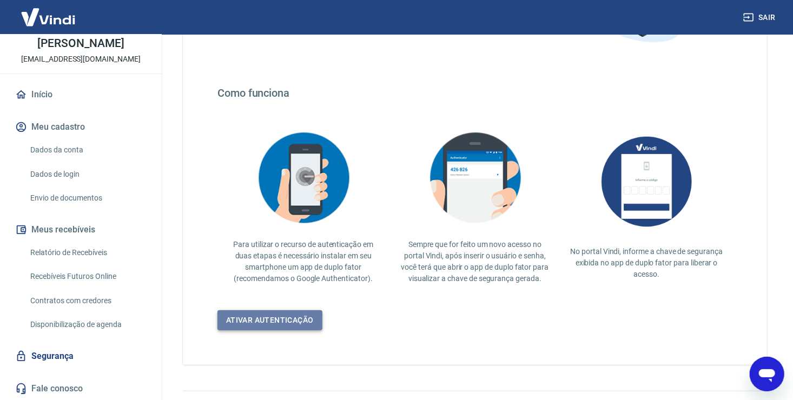
click at [290, 323] on link "Ativar autenticação" at bounding box center [270, 321] width 105 height 20
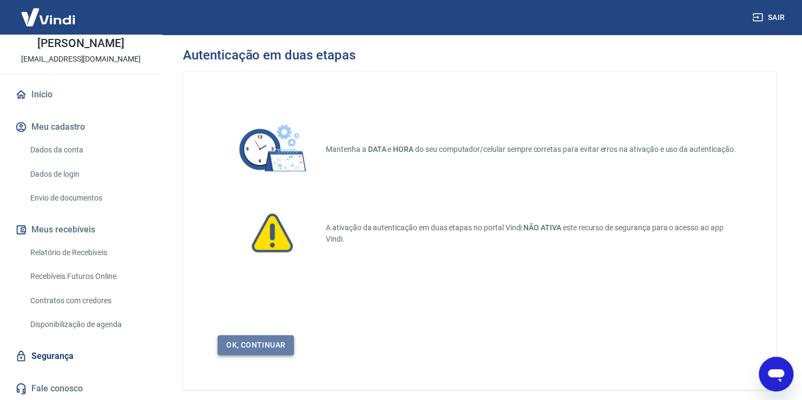
click at [247, 336] on link "Ok, continuar" at bounding box center [256, 346] width 76 height 20
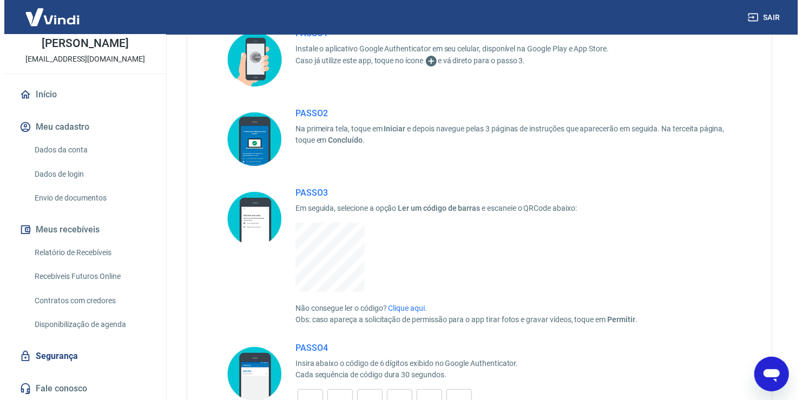
scroll to position [271, 0]
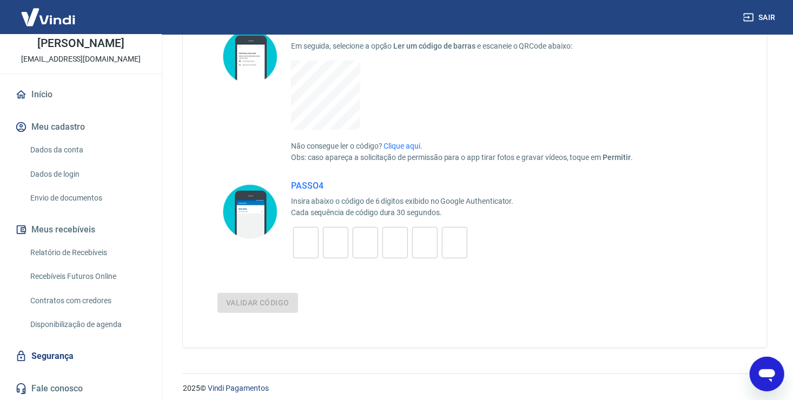
click at [304, 241] on input "tel" at bounding box center [305, 243] width 25 height 23
type input "6"
type input "3"
type input "5"
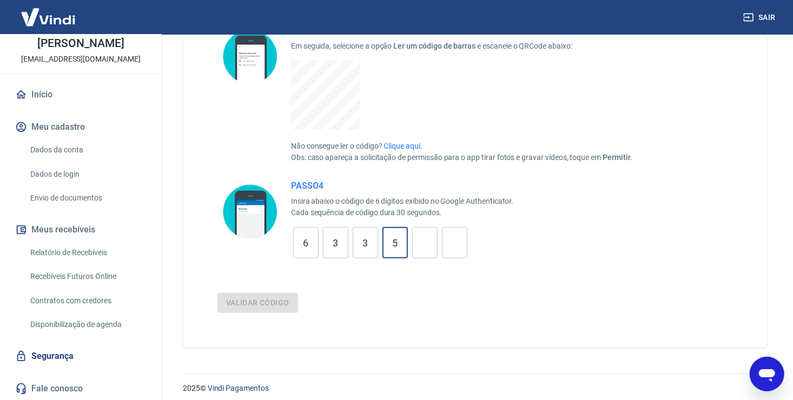
type input "8"
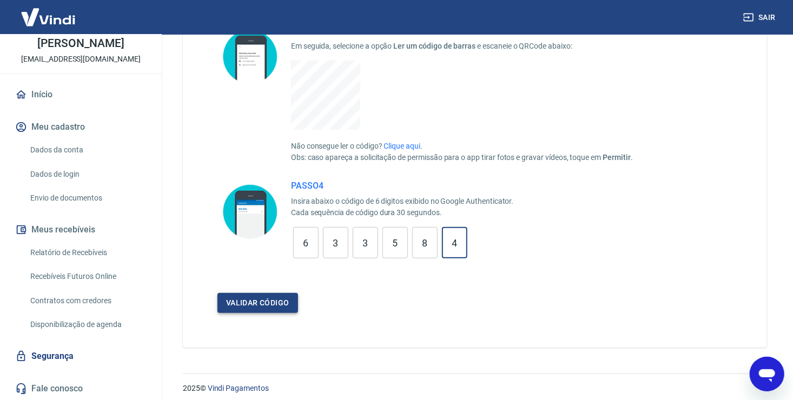
type input "4"
click at [236, 310] on button "Validar código" at bounding box center [258, 303] width 81 height 20
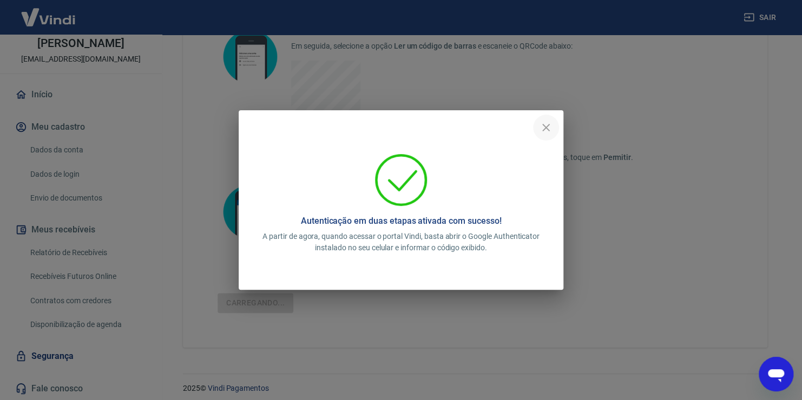
click at [543, 125] on icon "close" at bounding box center [546, 128] width 8 height 8
